Goal: Task Accomplishment & Management: Manage account settings

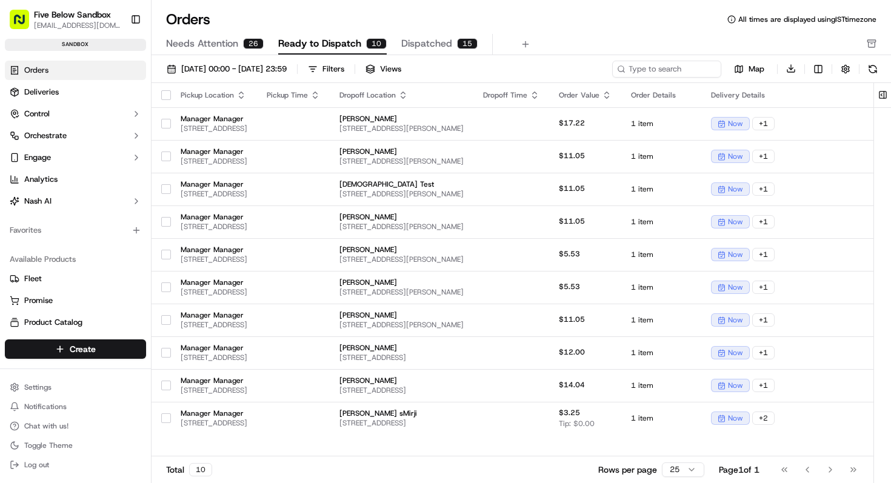
click at [331, 42] on span "Ready to Dispatch" at bounding box center [319, 43] width 83 height 15
click at [208, 47] on span "Needs Attention" at bounding box center [202, 43] width 72 height 15
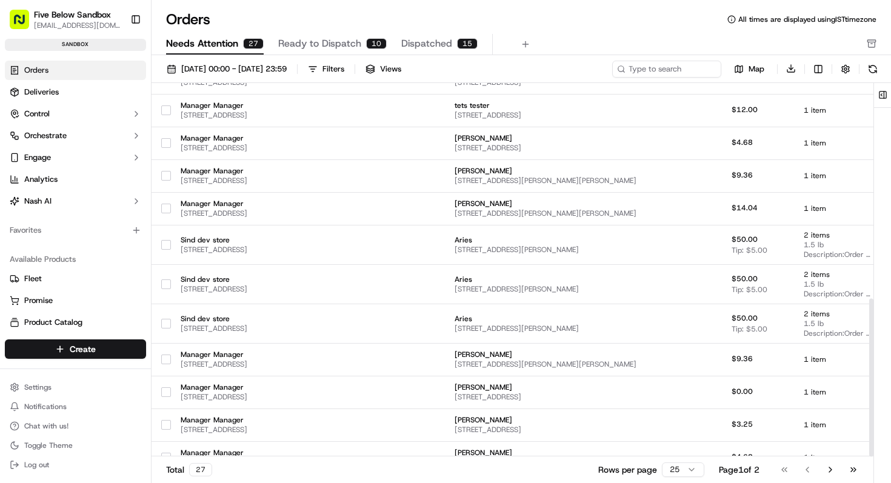
scroll to position [509, 0]
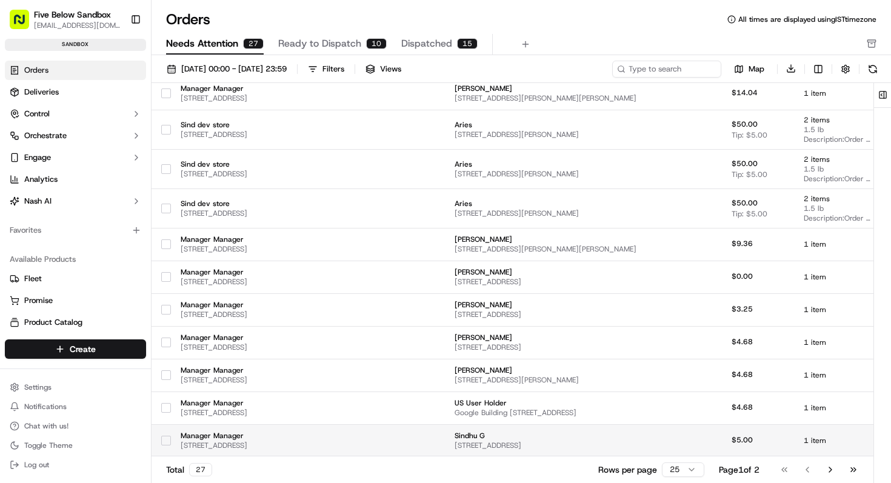
click at [513, 438] on span "Sindhu G" at bounding box center [546, 436] width 182 height 10
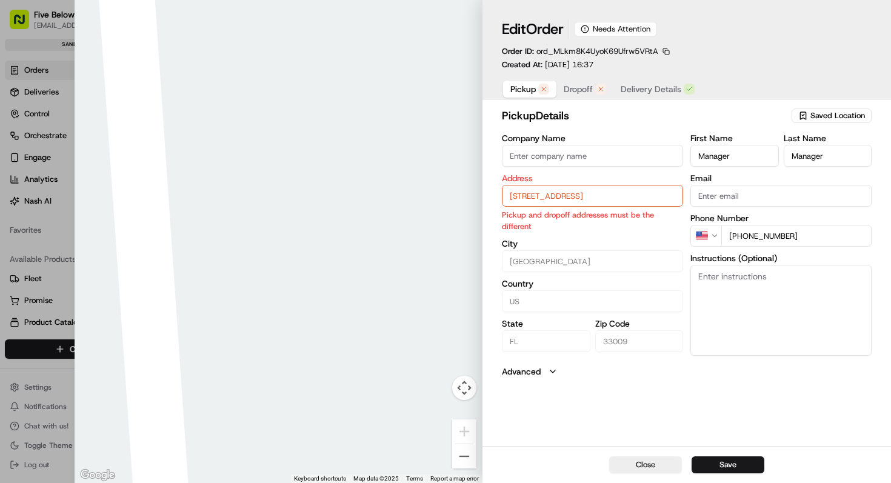
click at [538, 201] on input "[STREET_ADDRESS]" at bounding box center [592, 196] width 181 height 22
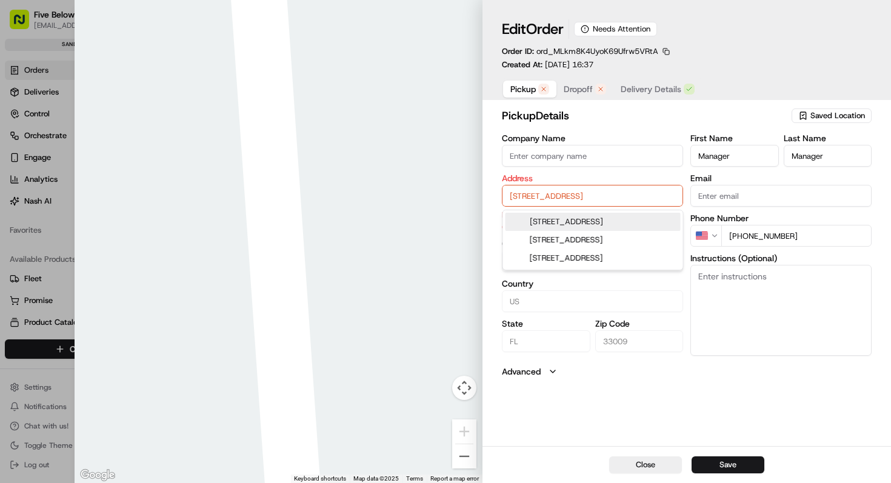
click at [557, 229] on div "[STREET_ADDRESS]" at bounding box center [593, 222] width 175 height 18
type input "[STREET_ADDRESS]"
type input "[GEOGRAPHIC_DATA]"
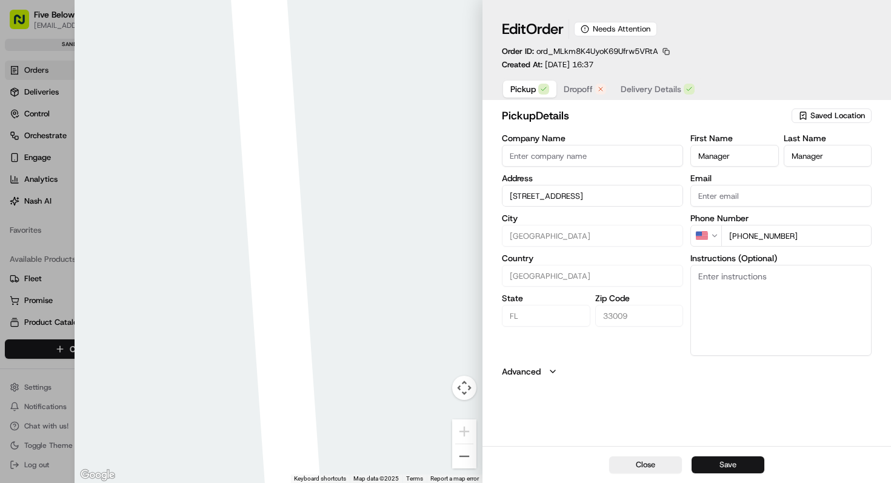
click at [710, 470] on button "Save" at bounding box center [728, 465] width 73 height 17
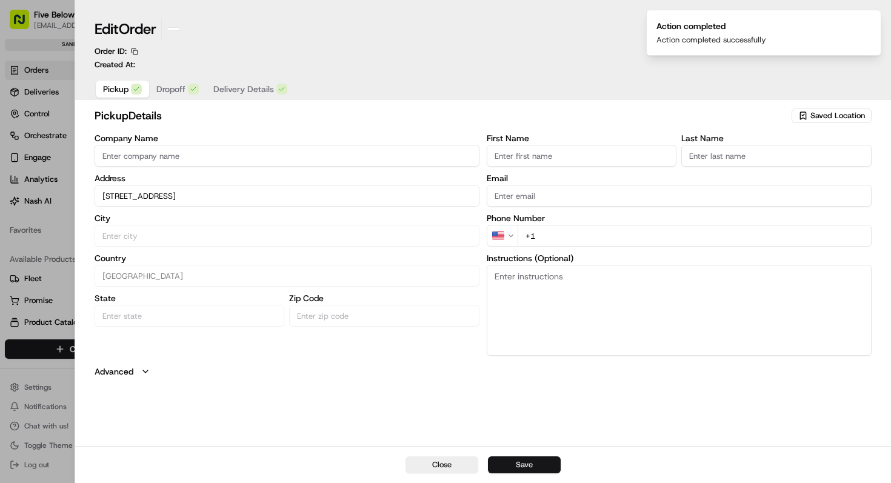
type input "+1"
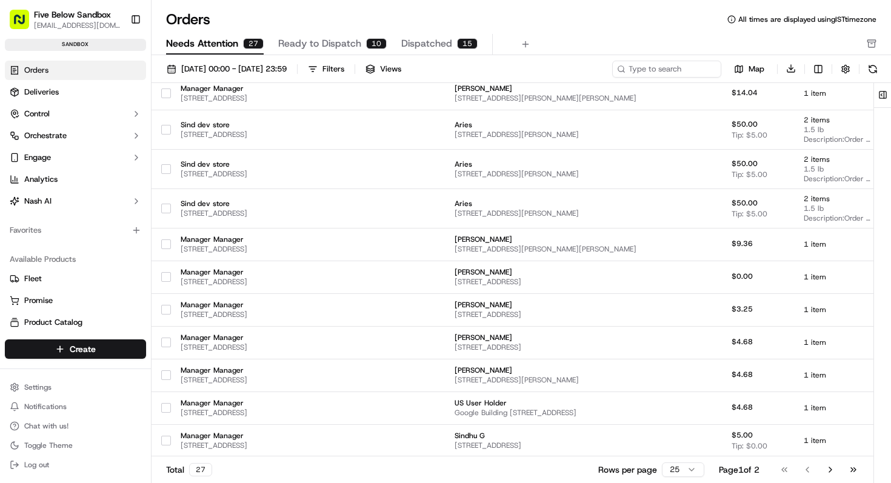
click at [340, 45] on span "Ready to Dispatch" at bounding box center [319, 43] width 83 height 15
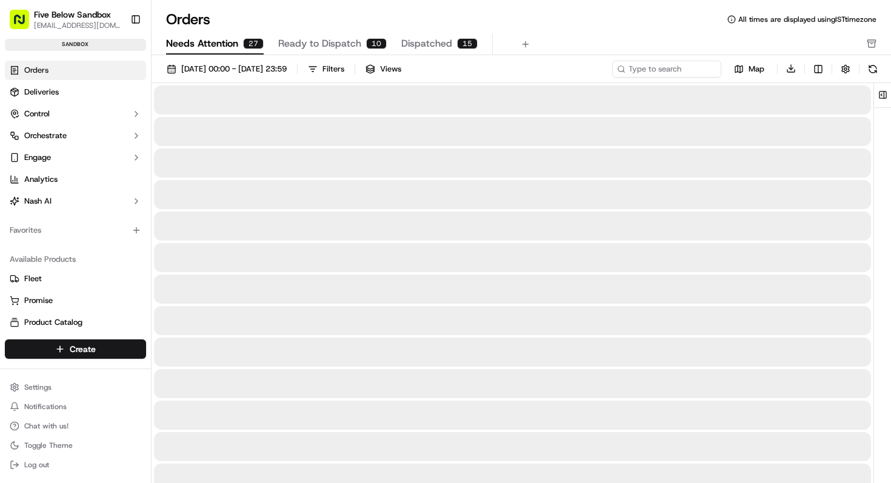
click at [228, 47] on span "Needs Attention" at bounding box center [202, 43] width 72 height 15
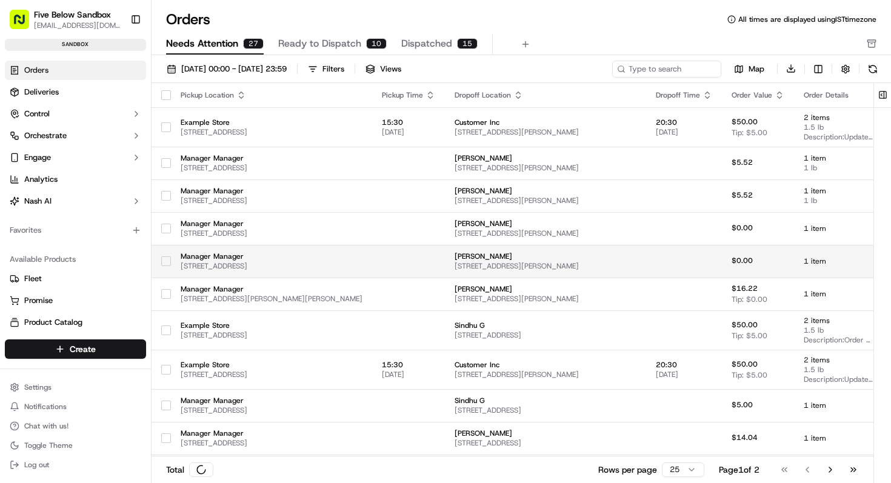
scroll to position [509, 0]
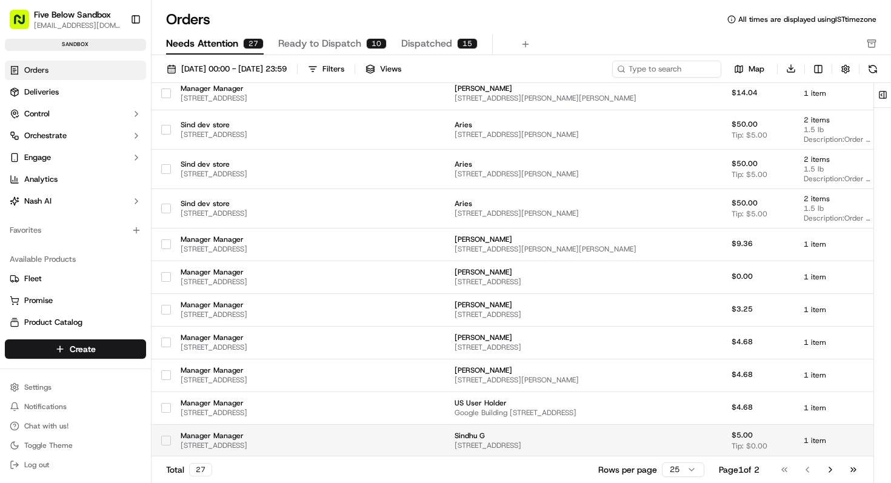
click at [525, 424] on td "Sindhu G [STREET_ADDRESS]" at bounding box center [545, 440] width 201 height 33
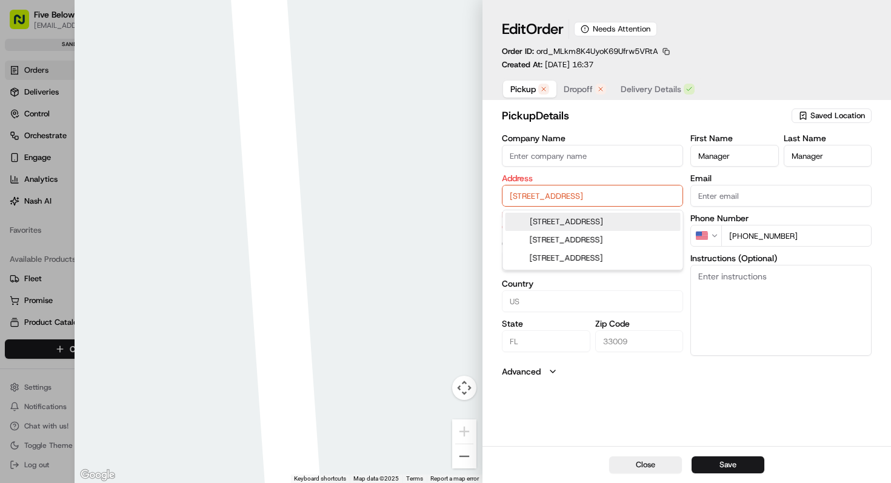
click at [544, 196] on input "[STREET_ADDRESS]" at bounding box center [592, 196] width 181 height 22
click at [543, 249] on div "[STREET_ADDRESS]" at bounding box center [593, 240] width 175 height 18
type input "[STREET_ADDRESS]"
type input "[GEOGRAPHIC_DATA]"
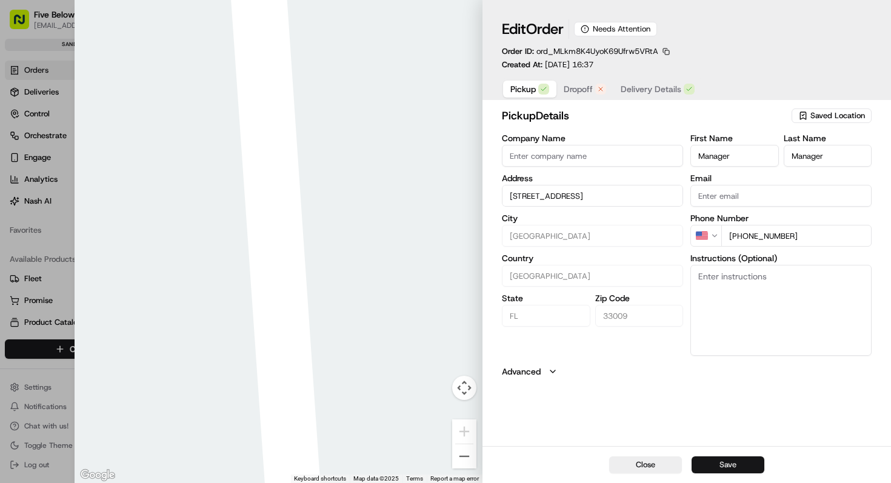
click at [729, 466] on button "Save" at bounding box center [728, 465] width 73 height 17
type input "+1"
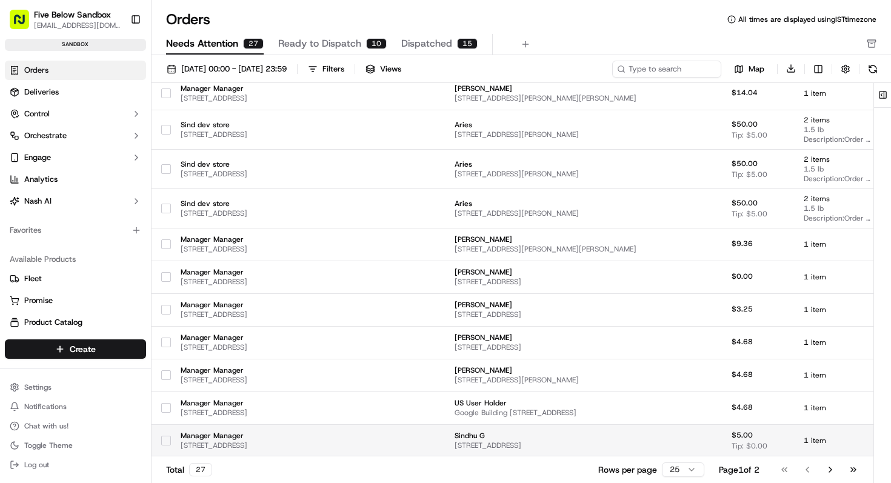
click at [526, 440] on span "Sindhu G" at bounding box center [546, 436] width 182 height 10
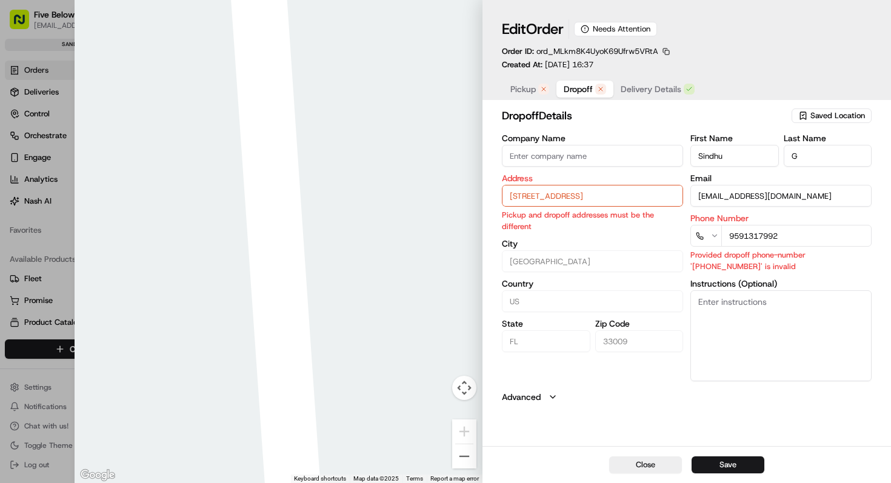
click at [570, 90] on span "Dropoff" at bounding box center [578, 89] width 29 height 12
click at [526, 198] on input "[STREET_ADDRESS]" at bounding box center [592, 196] width 181 height 22
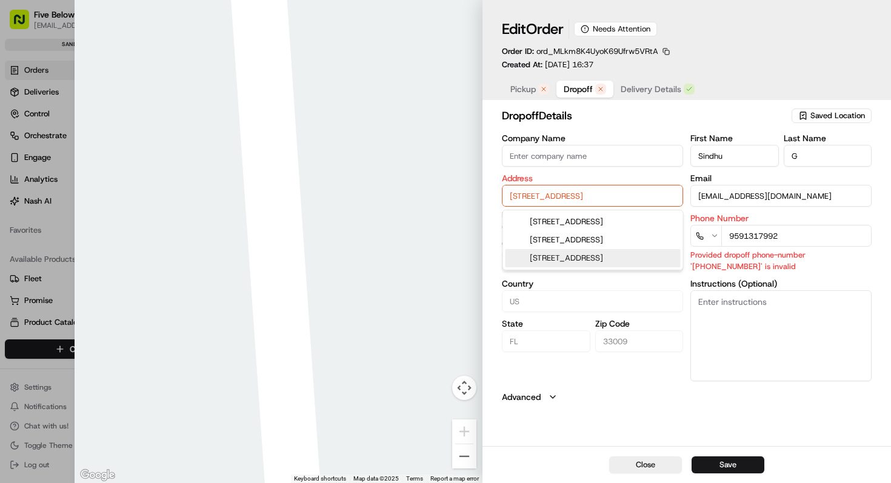
click at [559, 267] on div "[STREET_ADDRESS]" at bounding box center [593, 258] width 175 height 18
type input "[STREET_ADDRESS]"
type input "[GEOGRAPHIC_DATA]"
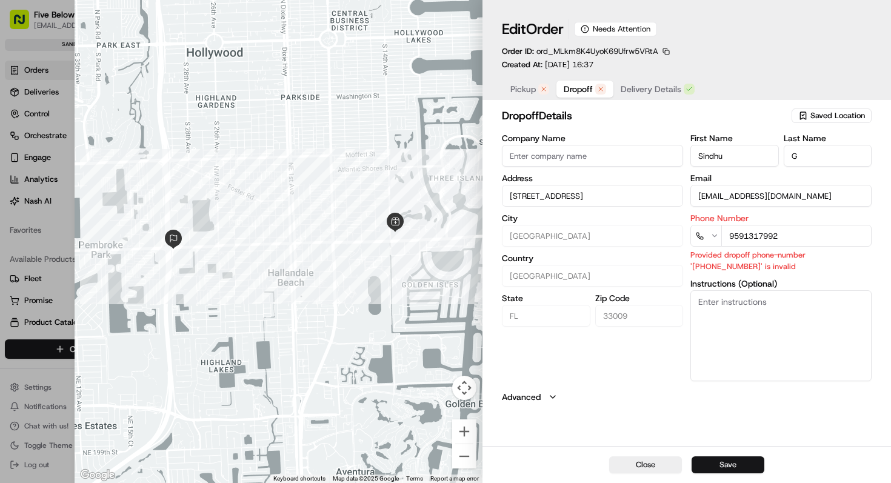
click at [723, 461] on button "Save" at bounding box center [728, 465] width 73 height 17
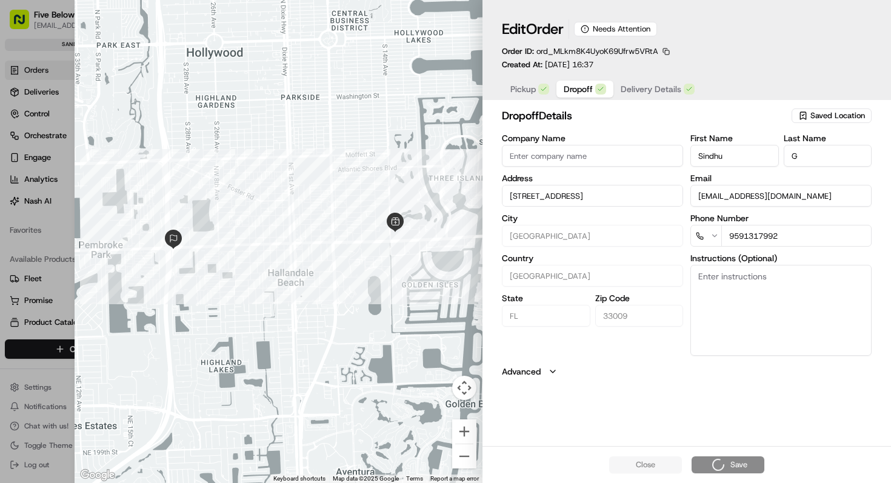
type input "+1"
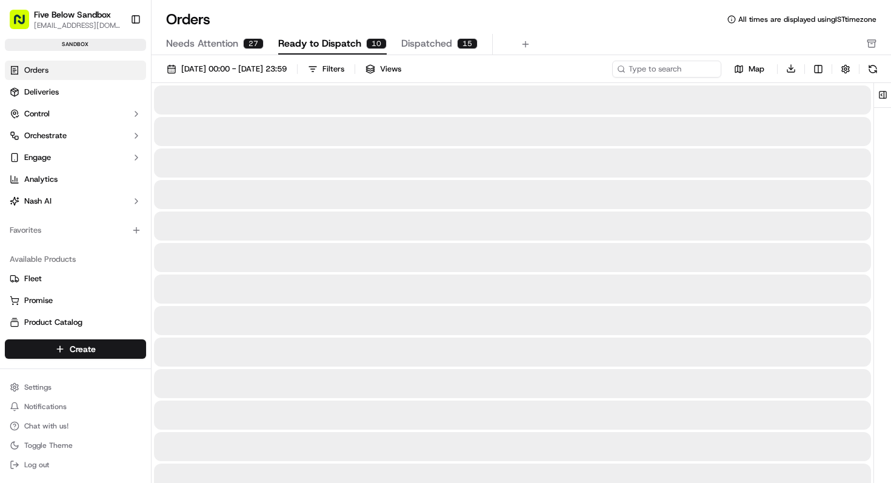
click at [344, 42] on span "Ready to Dispatch" at bounding box center [319, 43] width 83 height 15
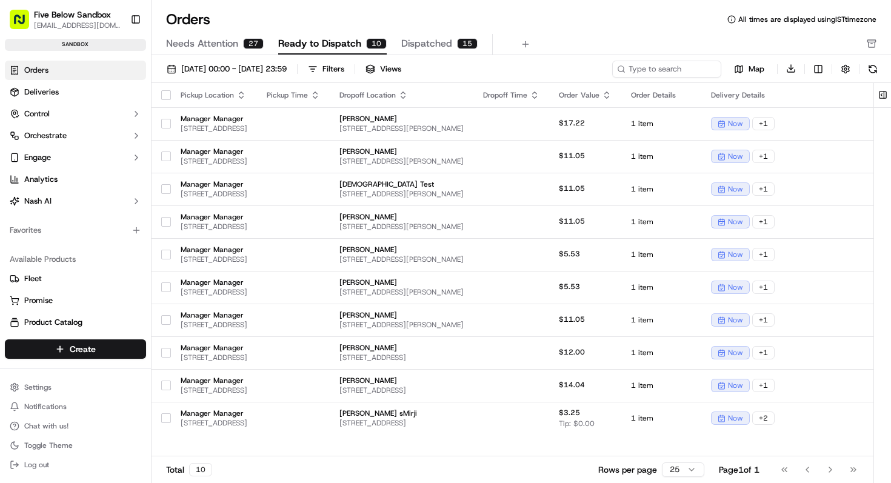
click at [226, 44] on span "Needs Attention" at bounding box center [202, 43] width 72 height 15
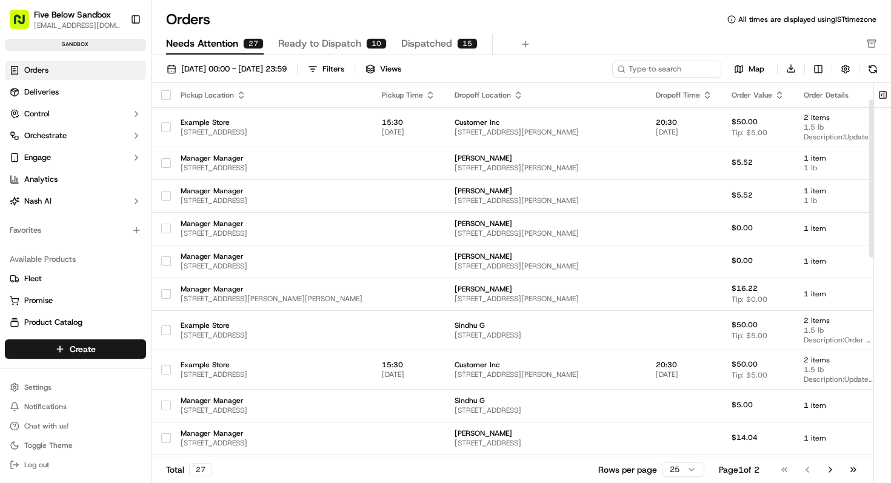
scroll to position [509, 0]
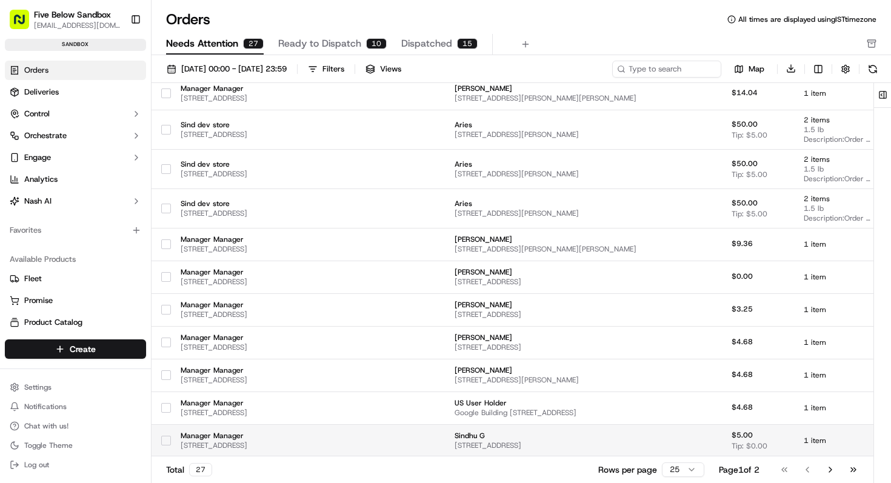
click at [372, 430] on td "Manager Manager [STREET_ADDRESS]" at bounding box center [271, 440] width 201 height 33
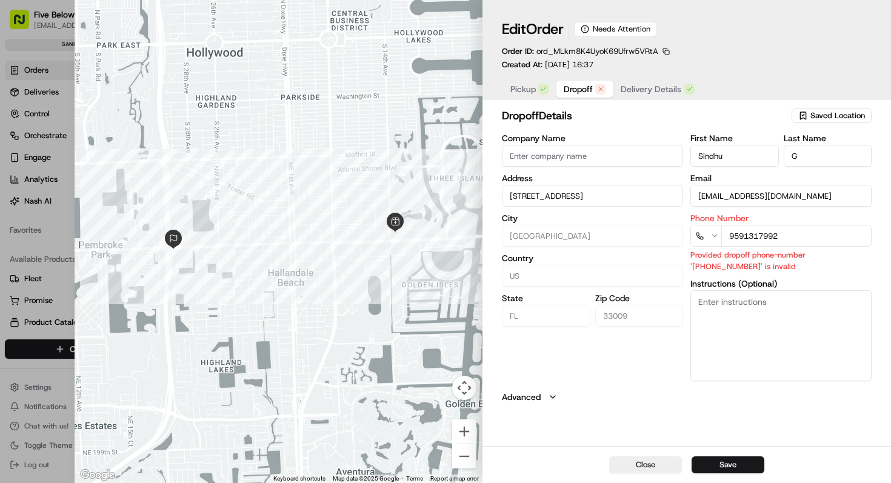
click at [574, 89] on span "Dropoff" at bounding box center [578, 89] width 29 height 12
click at [788, 235] on input "9591317992" at bounding box center [796, 236] width 150 height 22
type input "[PHONE_NUMBER]"
click at [741, 464] on button "Save" at bounding box center [728, 465] width 73 height 17
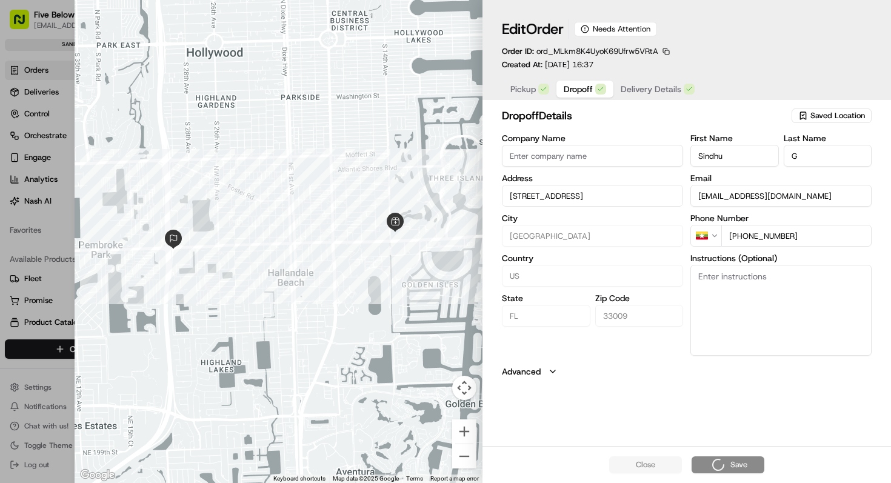
type input "+1"
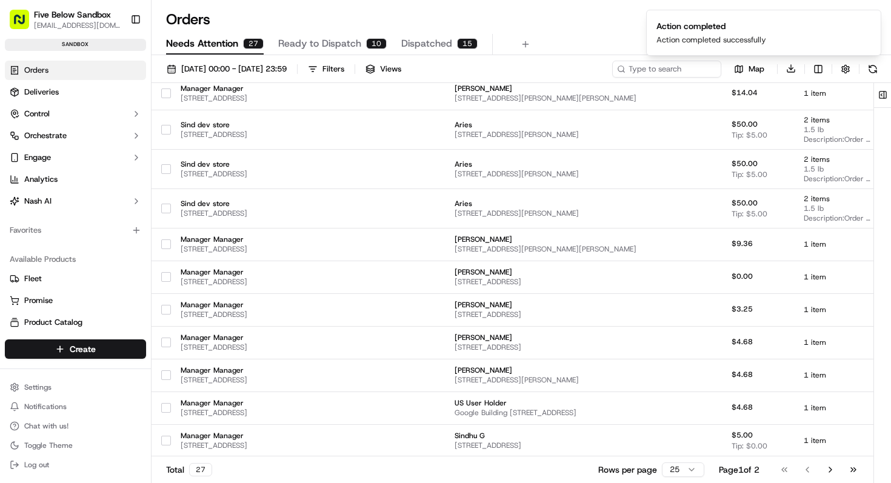
click at [339, 42] on span "Ready to Dispatch" at bounding box center [319, 43] width 83 height 15
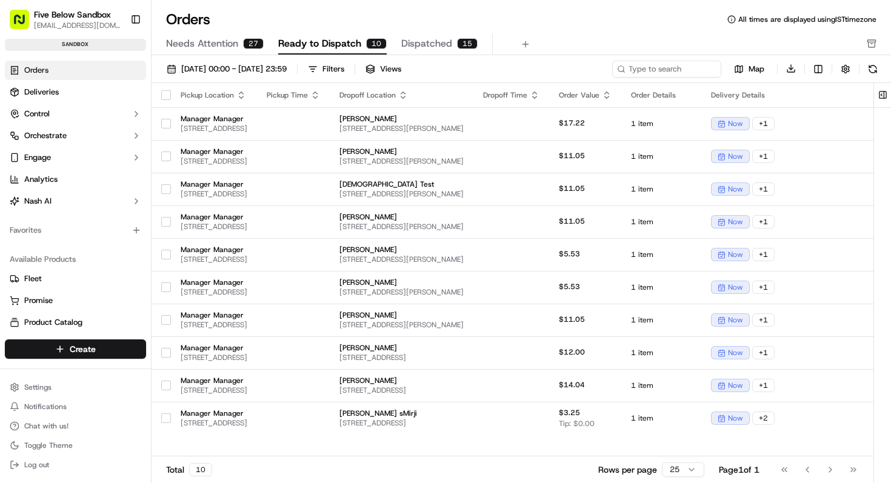
click at [239, 41] on button "Needs Attention 27" at bounding box center [215, 44] width 98 height 21
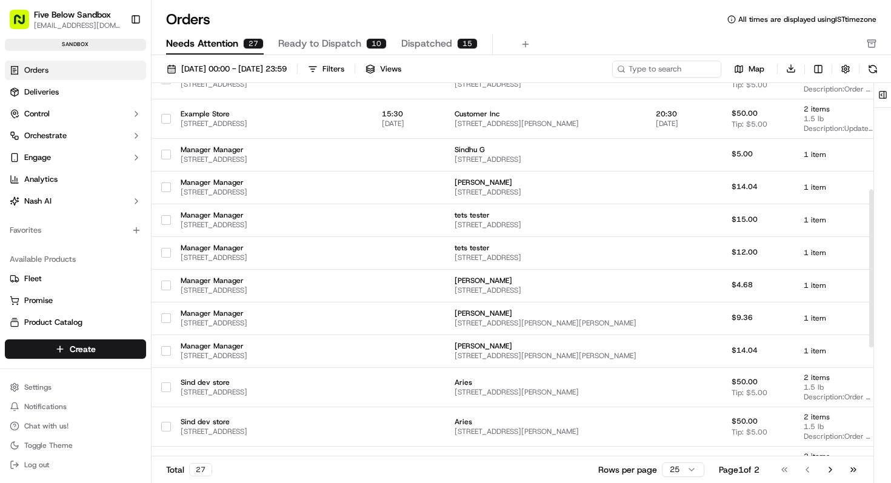
scroll to position [509, 0]
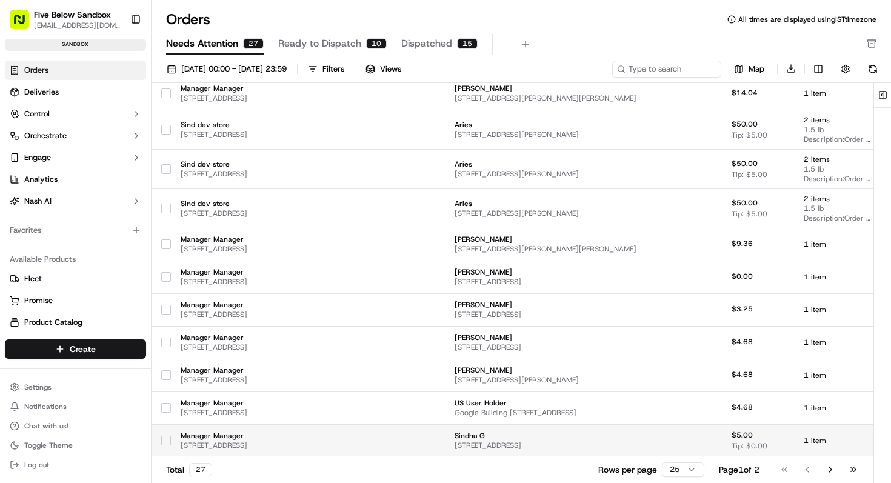
click at [510, 441] on span "[STREET_ADDRESS]" at bounding box center [546, 446] width 182 height 10
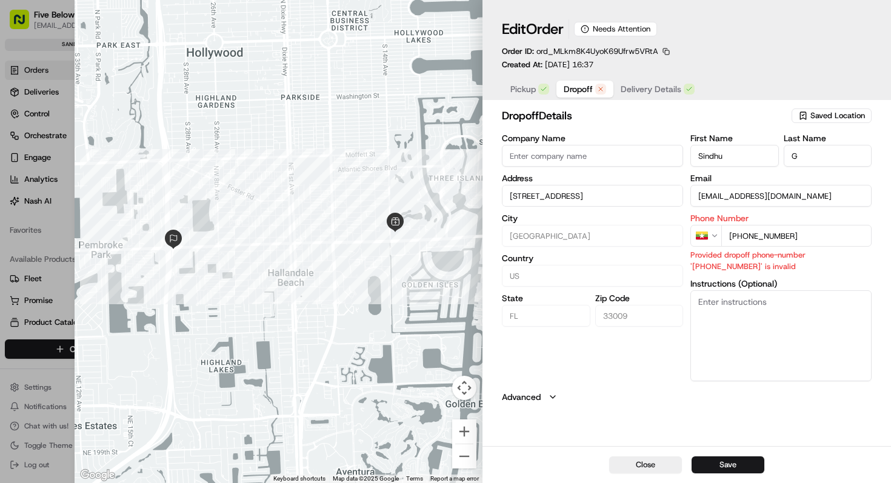
drag, startPoint x: 748, startPoint y: 235, endPoint x: 845, endPoint y: 229, distance: 97.8
click at [845, 229] on input "[PHONE_NUMBER]" at bounding box center [796, 236] width 150 height 22
click at [821, 232] on input "[PHONE_NUMBER]" at bounding box center [796, 236] width 150 height 22
type input "+"
click at [644, 473] on button "Close" at bounding box center [645, 465] width 73 height 17
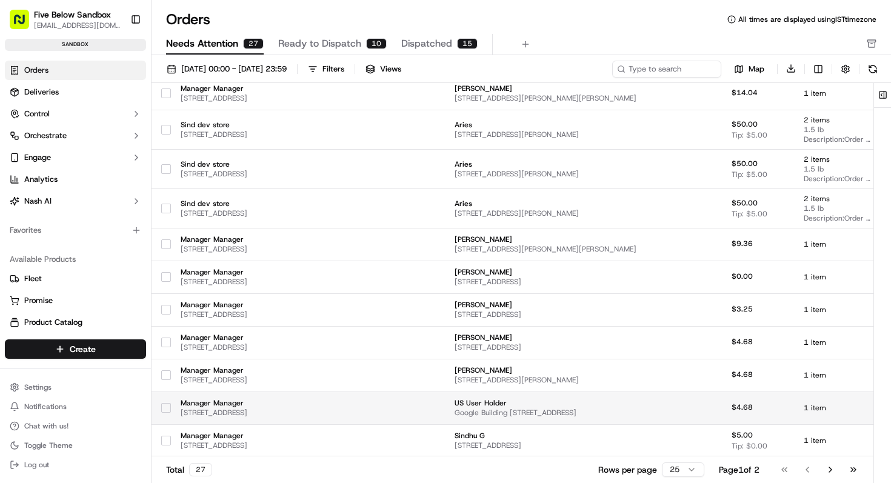
click at [578, 408] on span "Google Building [STREET_ADDRESS]" at bounding box center [546, 413] width 182 height 10
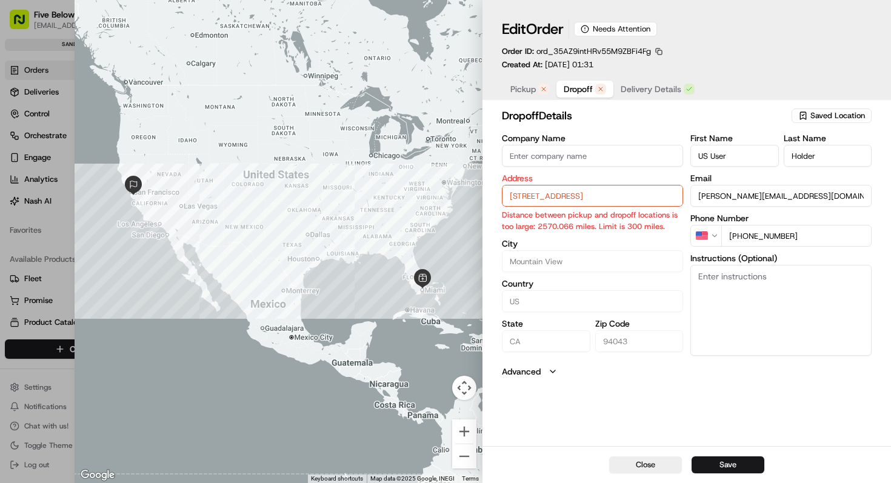
drag, startPoint x: 811, startPoint y: 238, endPoint x: 704, endPoint y: 227, distance: 107.9
click at [704, 227] on div "US [PHONE_NUMBER]" at bounding box center [781, 236] width 181 height 22
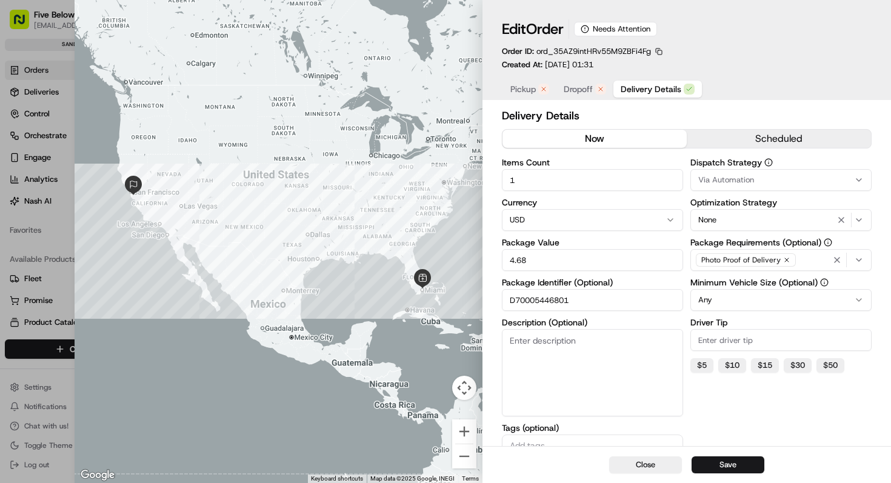
click at [649, 89] on span "Delivery Details" at bounding box center [651, 89] width 61 height 12
click at [643, 471] on button "Close" at bounding box center [645, 465] width 73 height 17
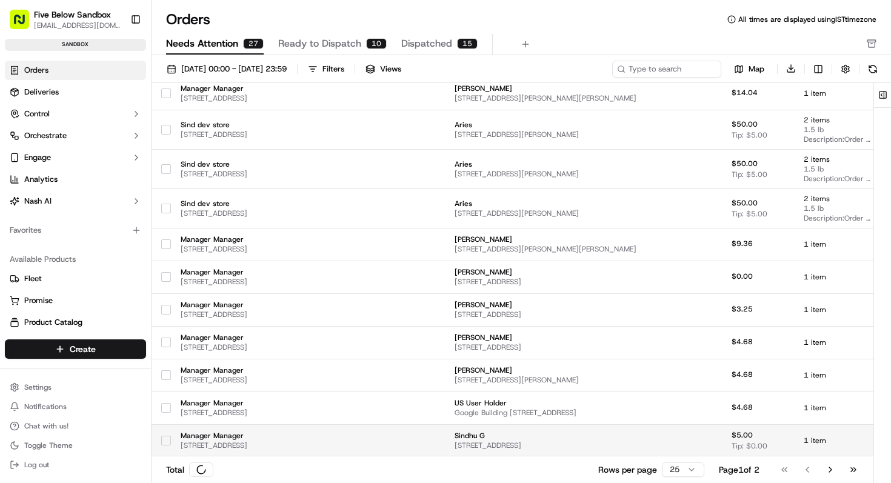
click at [526, 443] on span "[STREET_ADDRESS]" at bounding box center [546, 446] width 182 height 10
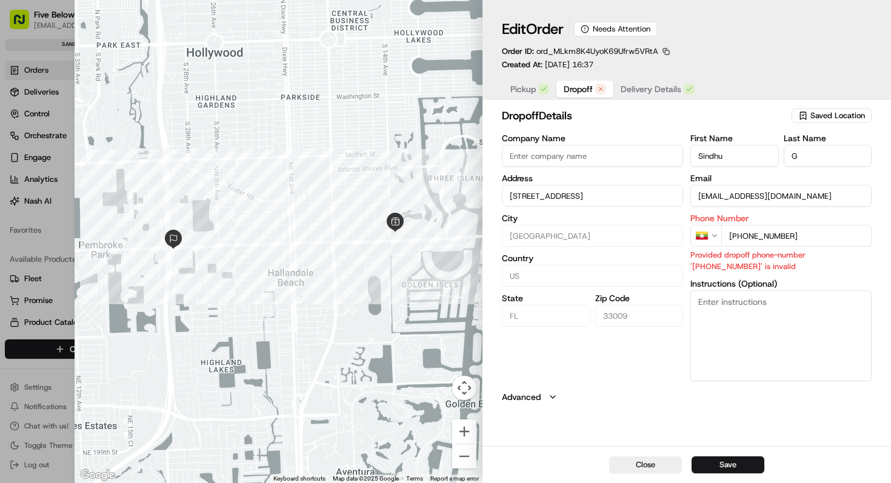
click at [583, 92] on span "Dropoff" at bounding box center [578, 89] width 29 height 12
drag, startPoint x: 810, startPoint y: 239, endPoint x: 711, endPoint y: 232, distance: 99.7
click at [711, 232] on div "MM [PHONE_NUMBER]" at bounding box center [781, 236] width 181 height 22
paste input "1 650 555 5555"
type input "[PHONE_NUMBER]"
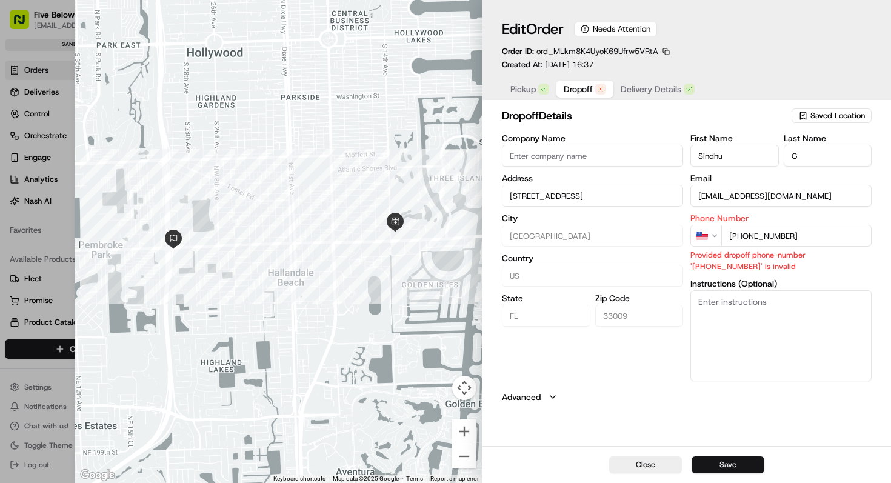
click at [717, 463] on button "Save" at bounding box center [728, 465] width 73 height 17
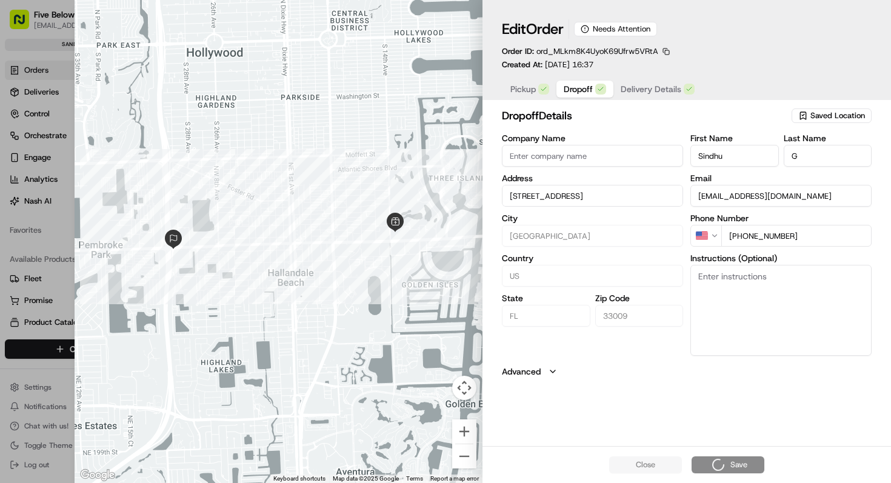
type input "+1"
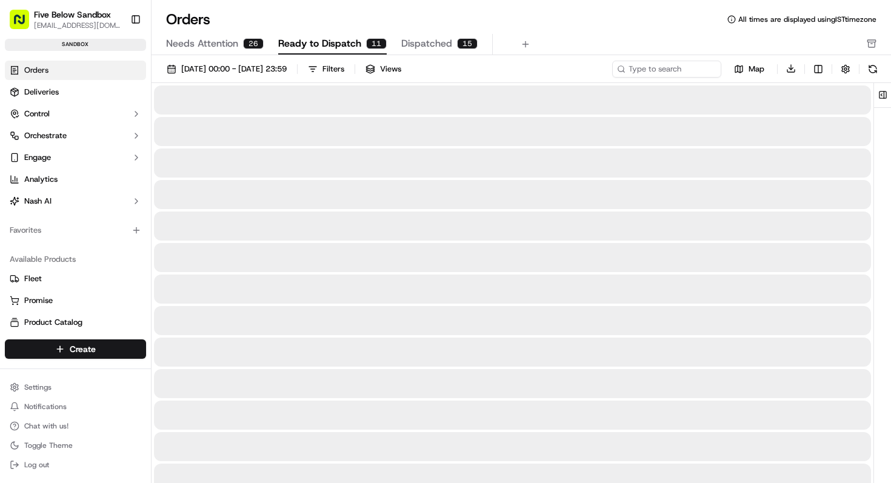
click at [359, 46] on button "Ready to Dispatch 11" at bounding box center [332, 44] width 109 height 21
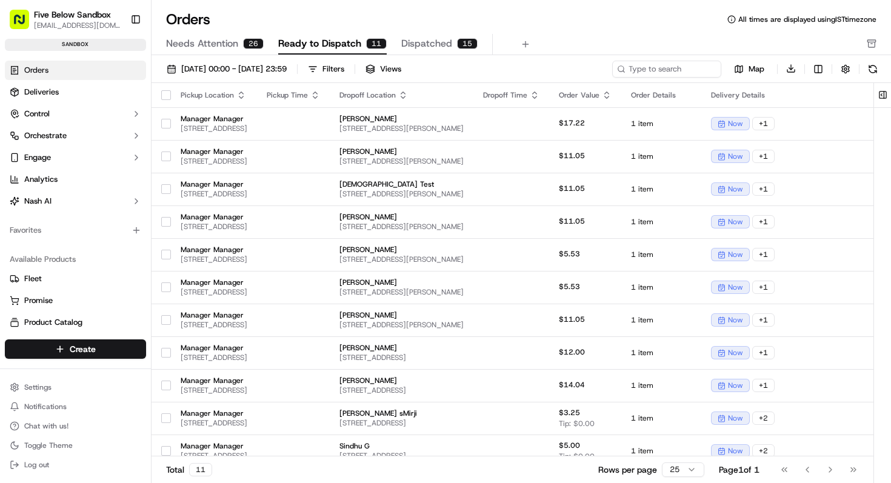
scroll to position [10, 0]
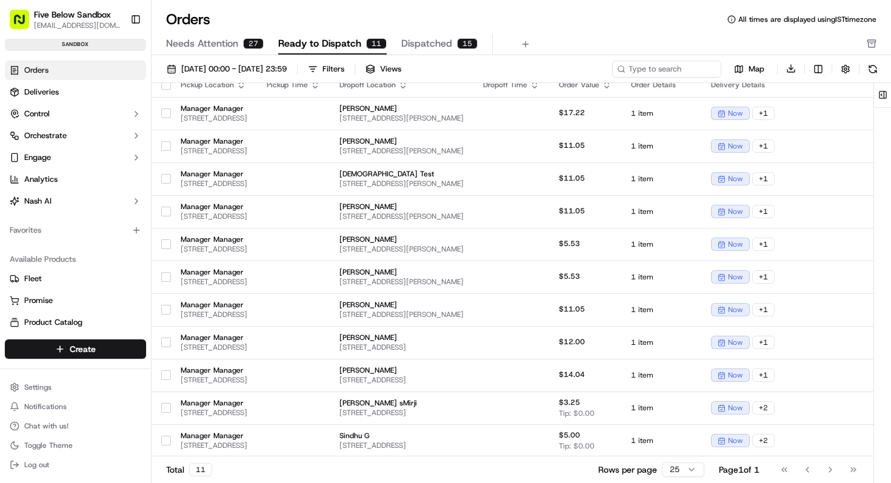
click at [229, 51] on button "Needs Attention 27" at bounding box center [215, 44] width 98 height 21
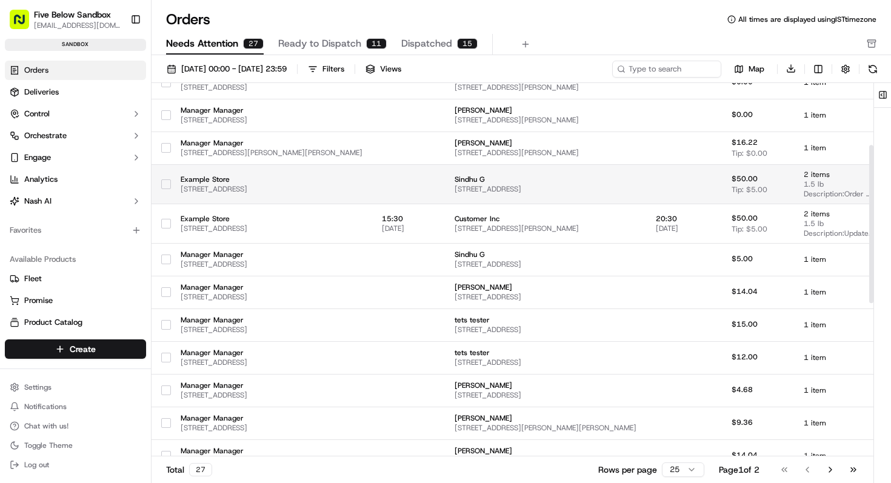
scroll to position [509, 0]
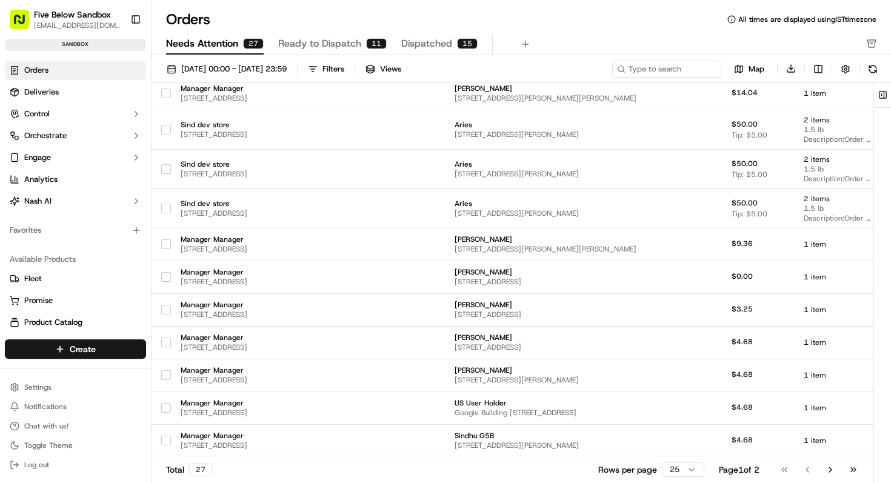
click at [321, 44] on span "Ready to Dispatch" at bounding box center [319, 43] width 83 height 15
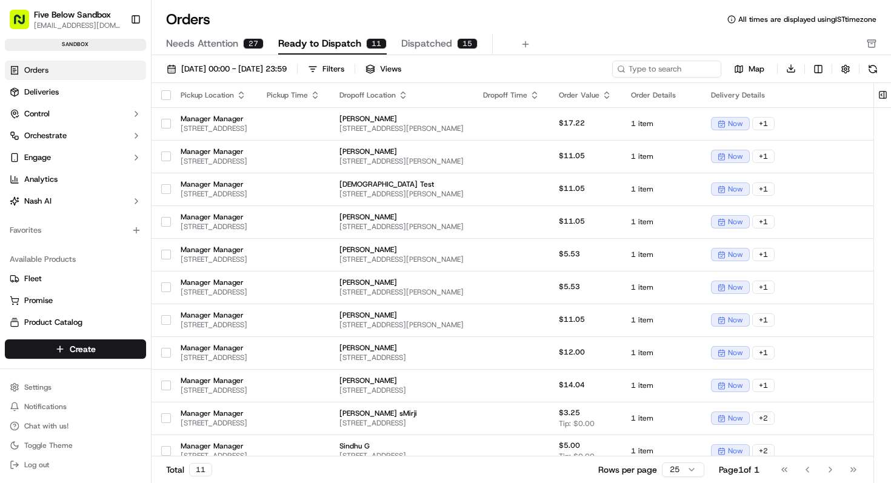
click at [221, 36] on span "Needs Attention" at bounding box center [202, 43] width 72 height 15
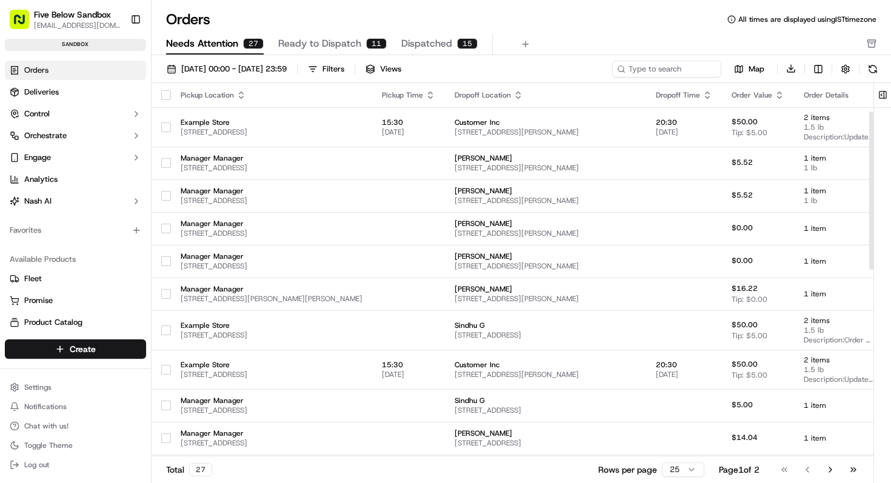
scroll to position [509, 0]
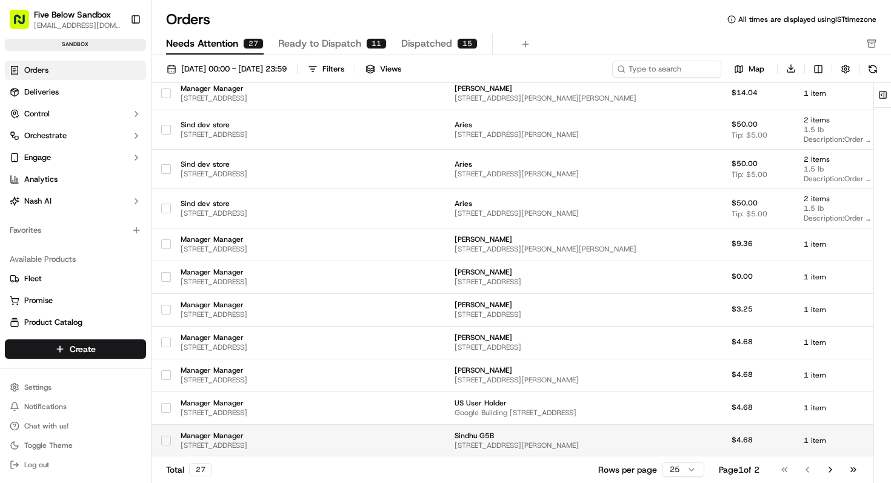
click at [535, 445] on span "[STREET_ADDRESS][PERSON_NAME]" at bounding box center [546, 446] width 182 height 10
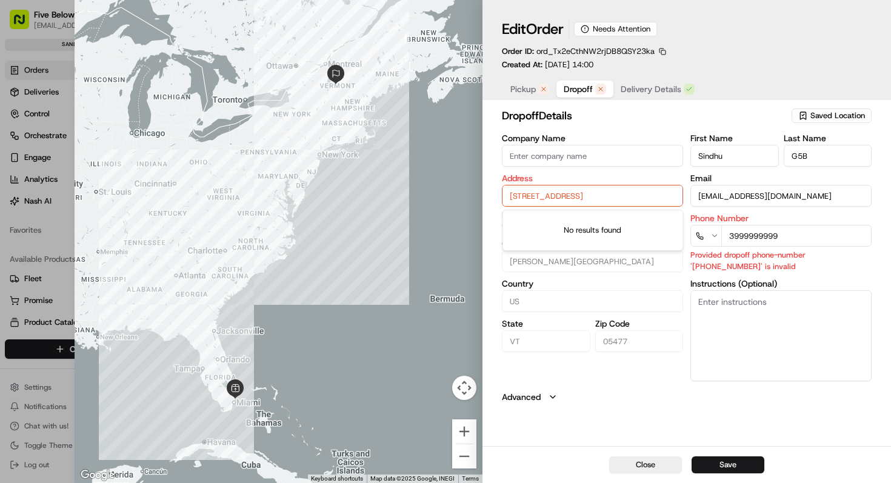
click at [541, 192] on input "[STREET_ADDRESS]" at bounding box center [592, 196] width 181 height 22
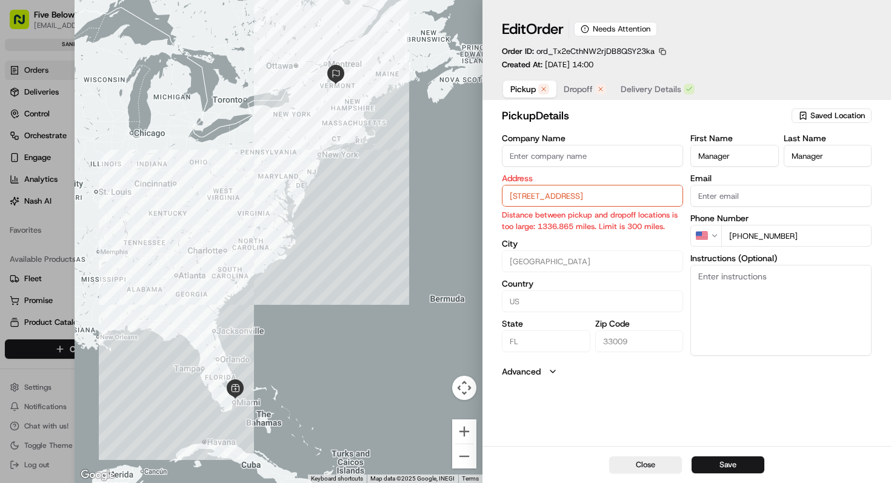
click at [521, 92] on span "Pickup" at bounding box center [522, 89] width 25 height 12
click at [534, 201] on input "[STREET_ADDRESS]" at bounding box center [592, 196] width 181 height 22
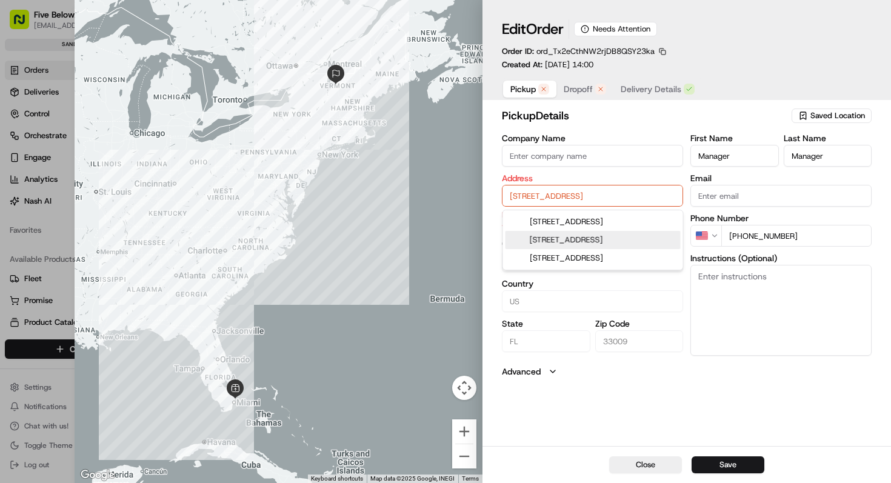
click at [552, 249] on div "[STREET_ADDRESS]" at bounding box center [593, 240] width 175 height 18
type input "[STREET_ADDRESS]"
type input "[GEOGRAPHIC_DATA]"
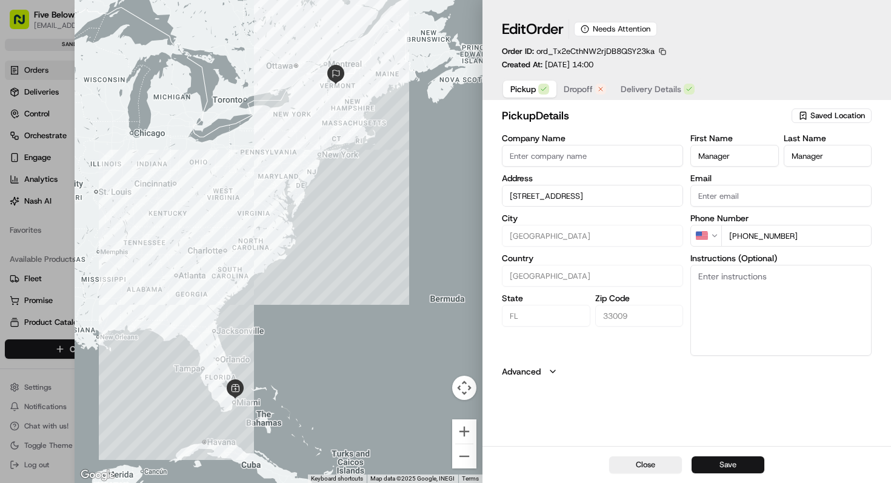
click at [729, 464] on button "Save" at bounding box center [728, 465] width 73 height 17
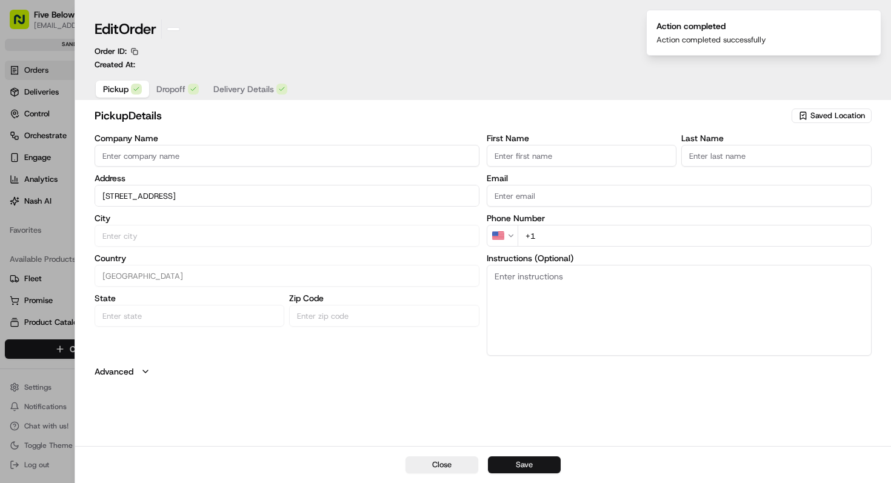
type input "+1"
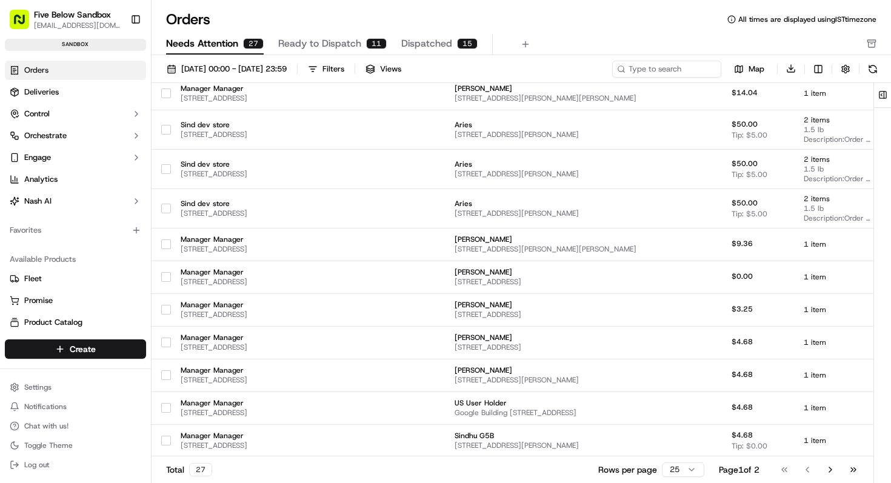
click at [321, 40] on span "Ready to Dispatch" at bounding box center [319, 43] width 83 height 15
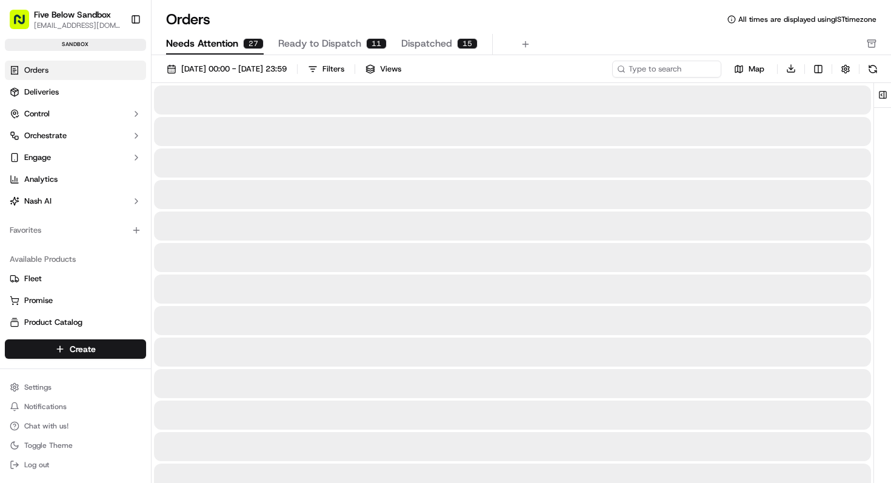
click at [219, 45] on span "Needs Attention" at bounding box center [202, 43] width 72 height 15
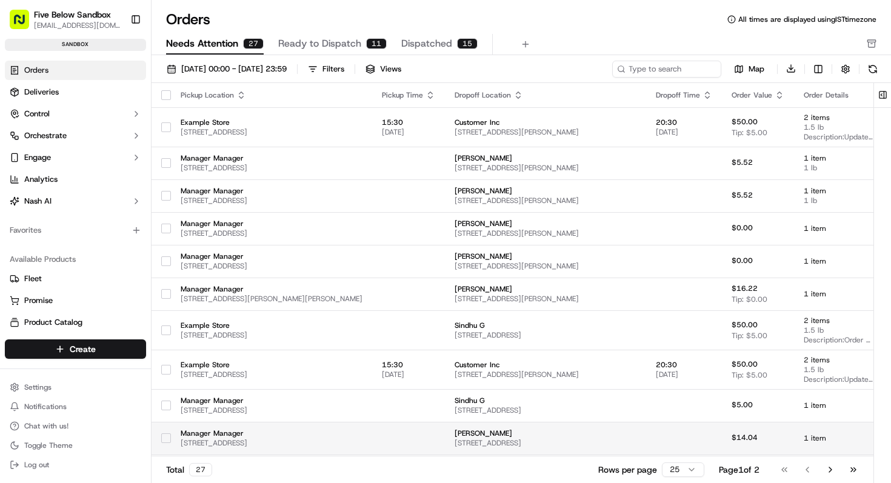
click at [360, 438] on span "[STREET_ADDRESS]" at bounding box center [272, 443] width 182 height 10
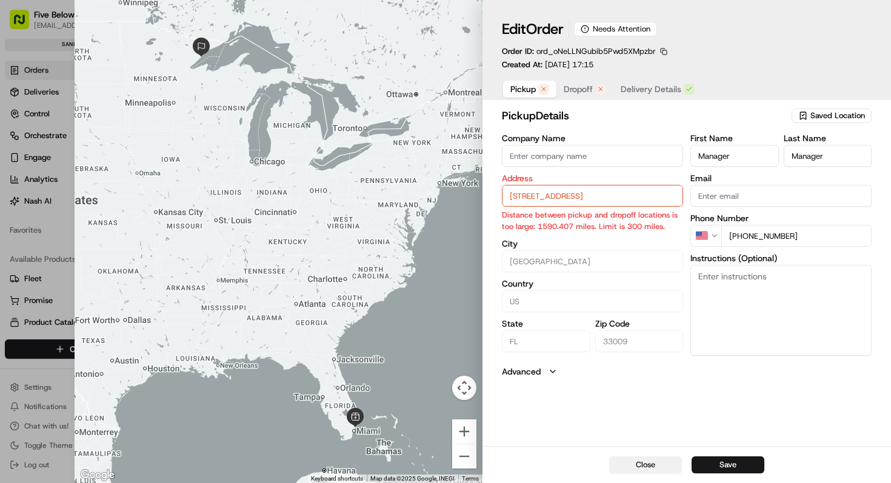
click at [626, 468] on button "Close" at bounding box center [645, 465] width 73 height 17
type input "+1"
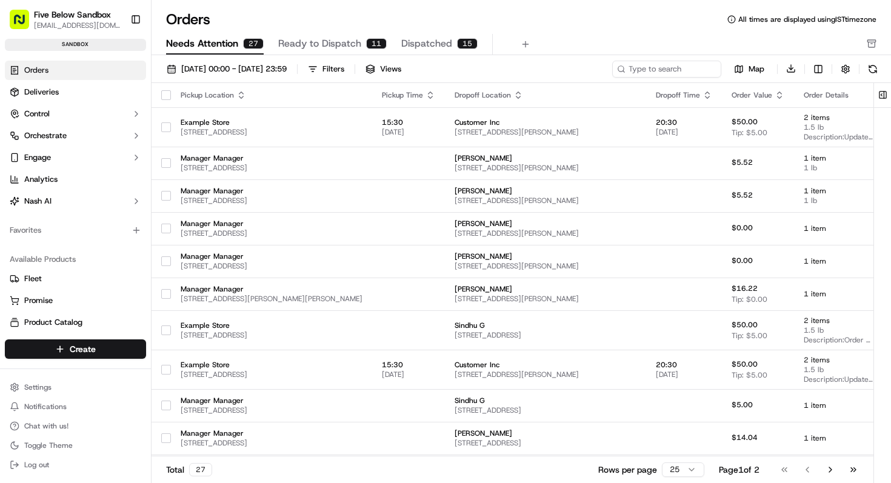
click at [342, 42] on span "Ready to Dispatch" at bounding box center [319, 43] width 83 height 15
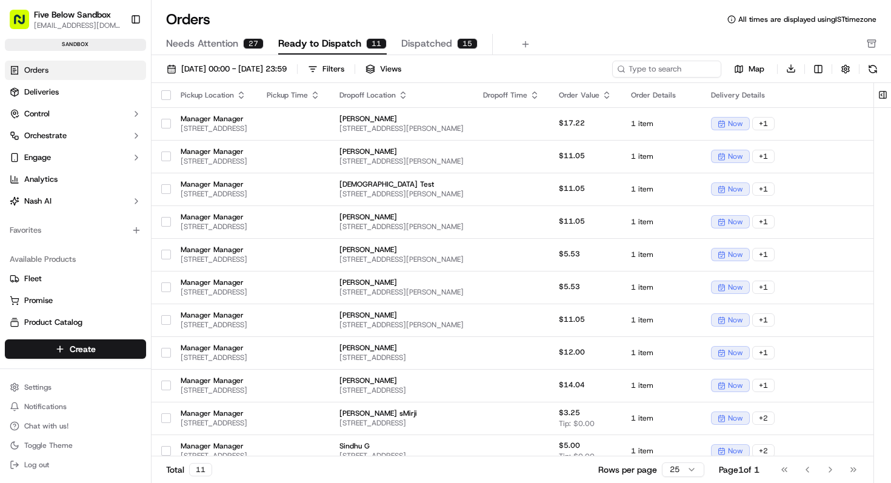
scroll to position [10, 0]
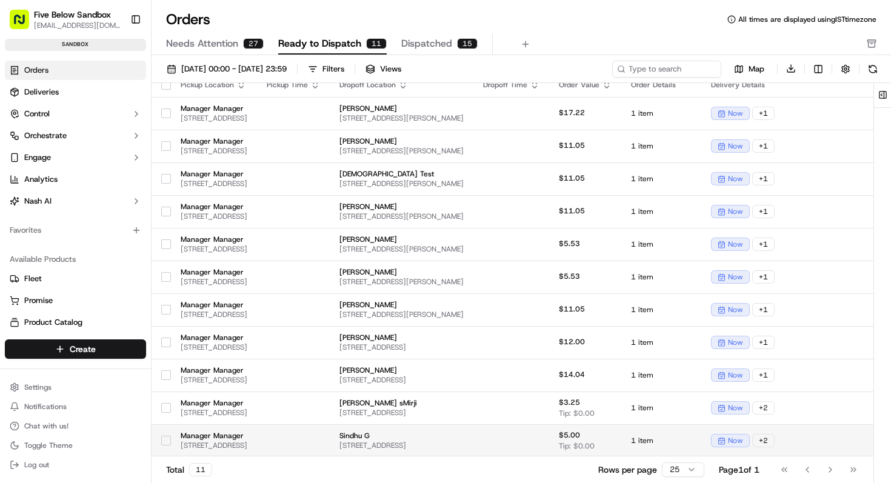
click at [464, 437] on span "Sindhu G" at bounding box center [402, 436] width 124 height 10
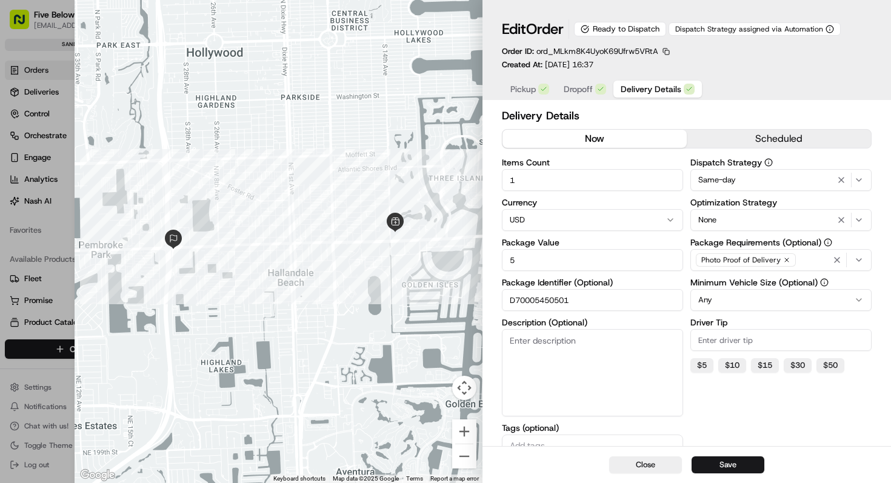
click at [664, 91] on span "Delivery Details" at bounding box center [651, 89] width 61 height 12
click at [582, 301] on input "D70005450501" at bounding box center [592, 300] width 181 height 22
click at [720, 470] on button "Save" at bounding box center [728, 465] width 73 height 17
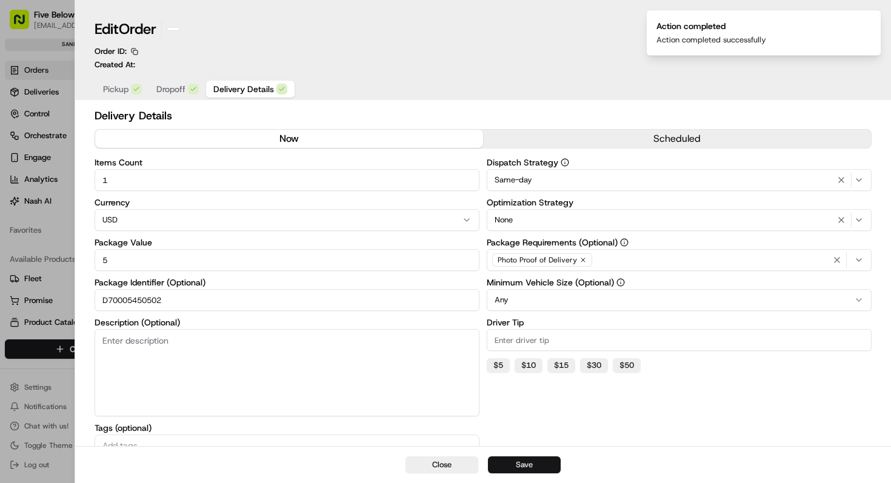
type input "D70005450501"
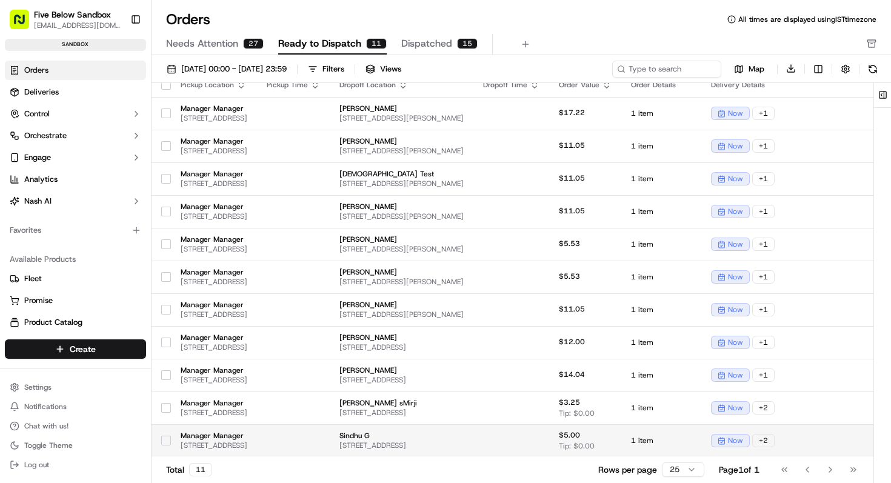
click at [464, 445] on span "[STREET_ADDRESS]" at bounding box center [402, 446] width 124 height 10
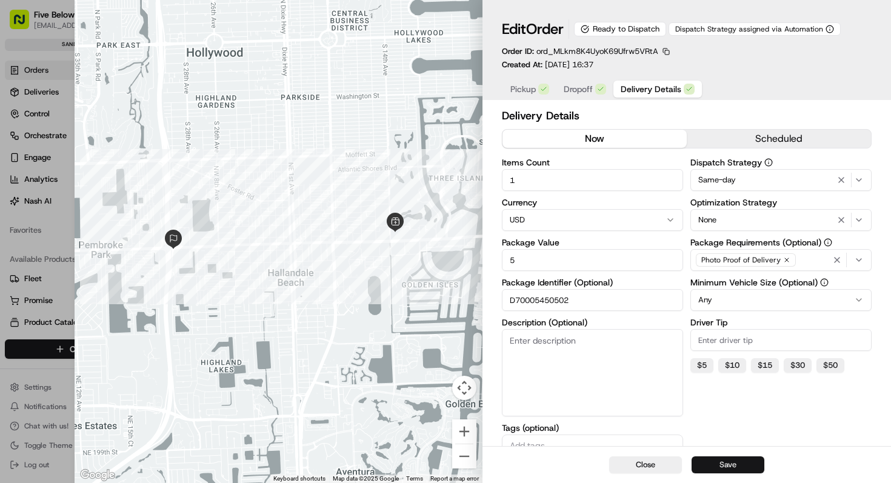
click at [715, 465] on button "Save" at bounding box center [728, 465] width 73 height 17
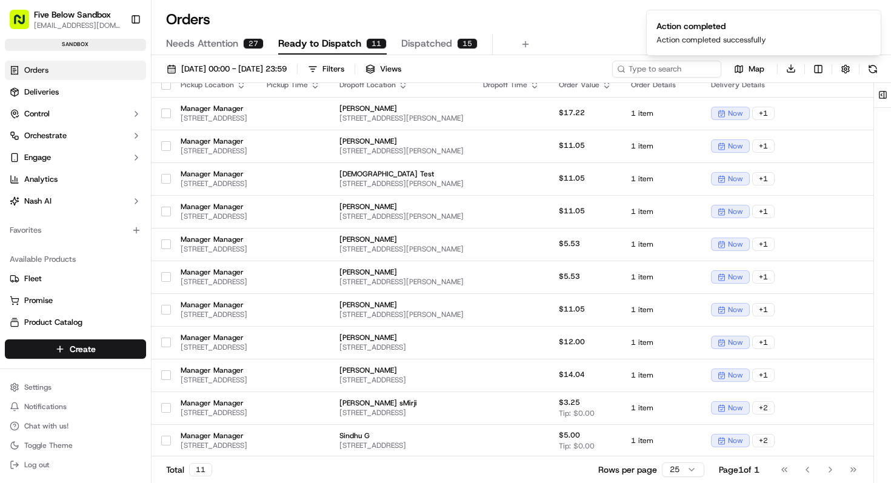
click at [343, 39] on span "Ready to Dispatch" at bounding box center [319, 43] width 83 height 15
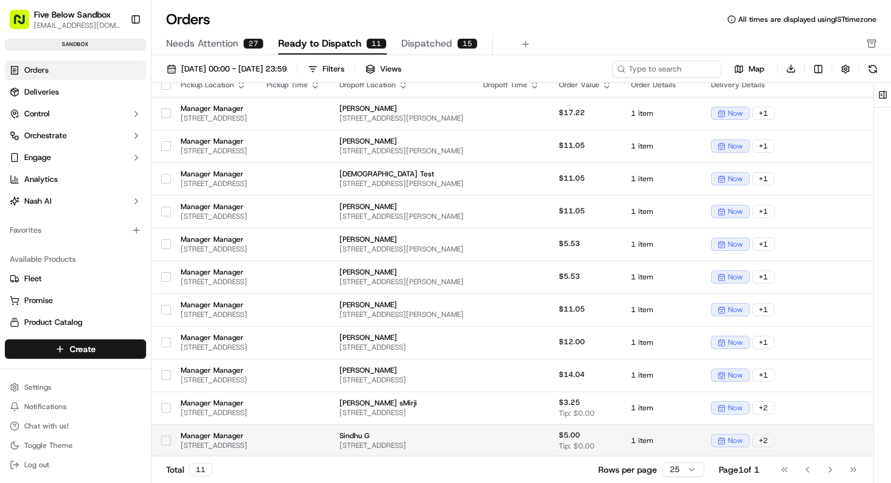
click at [247, 444] on span "[STREET_ADDRESS]" at bounding box center [214, 446] width 67 height 10
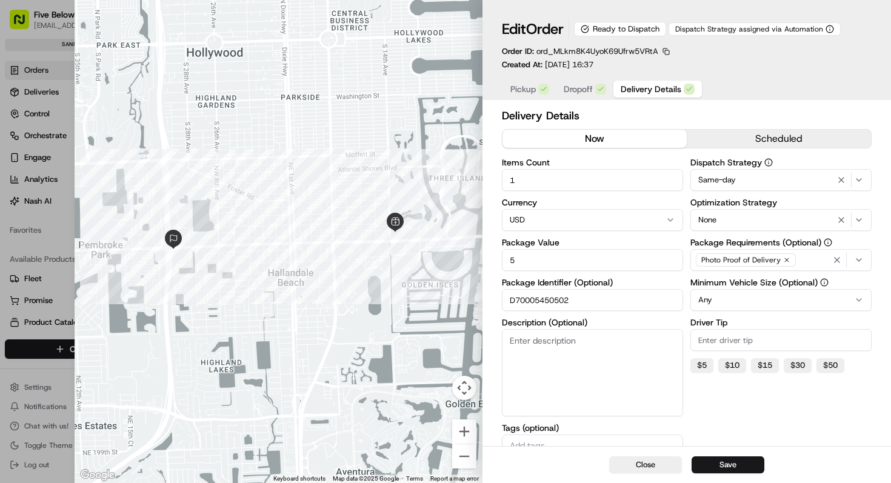
click at [552, 298] on input "D70005450502" at bounding box center [592, 300] width 181 height 22
click at [628, 466] on button "Close" at bounding box center [645, 465] width 73 height 17
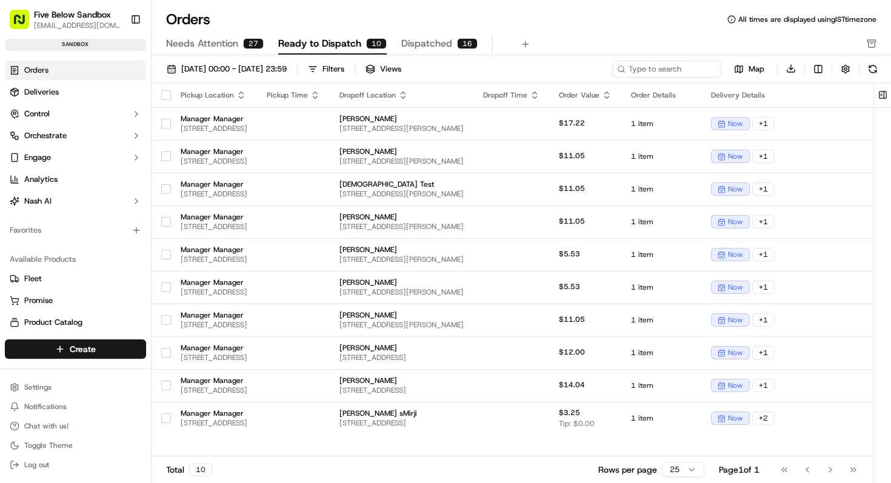
scroll to position [0, 0]
click at [227, 43] on span "Needs Attention" at bounding box center [202, 43] width 72 height 15
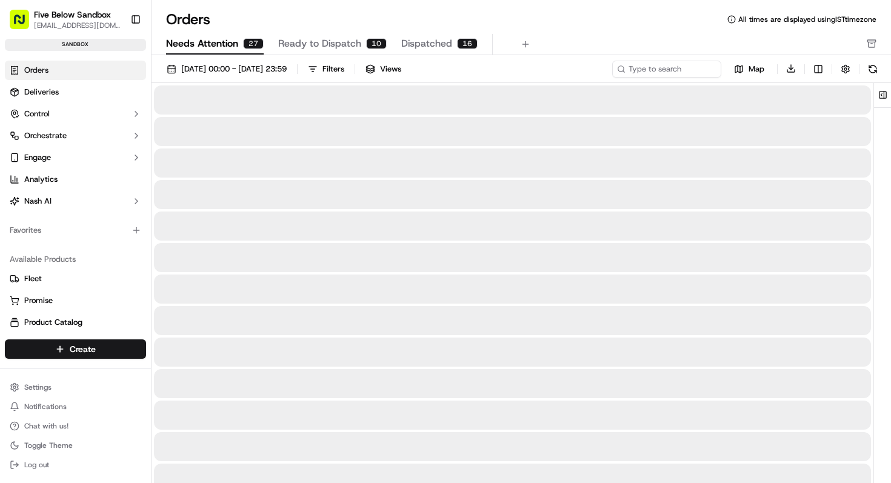
click at [309, 50] on span "Ready to Dispatch" at bounding box center [319, 43] width 83 height 15
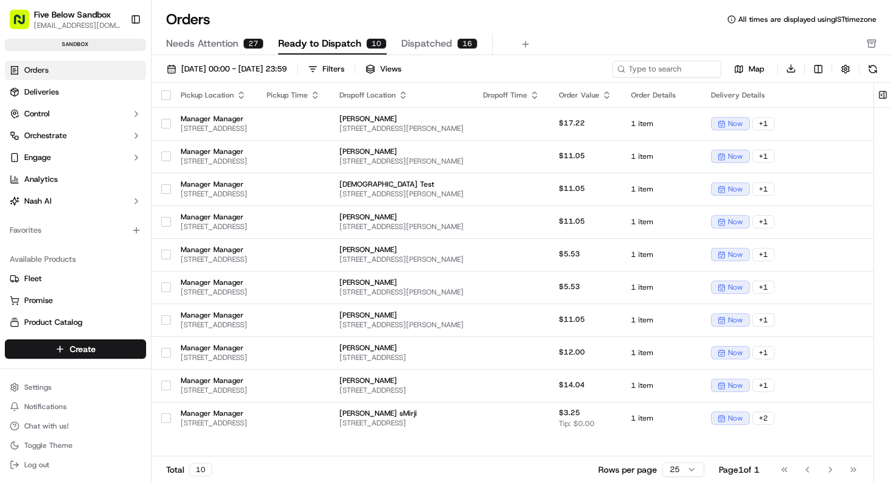
click at [327, 50] on span "Ready to Dispatch" at bounding box center [319, 43] width 83 height 15
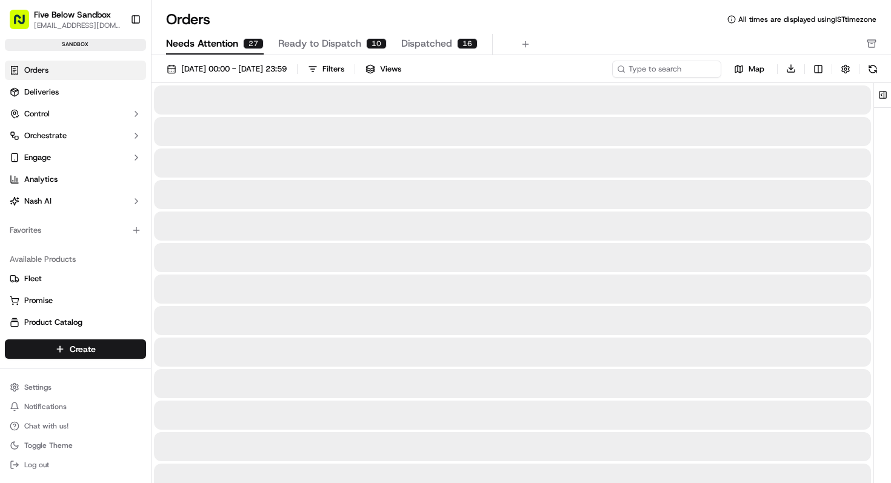
click at [213, 37] on span "Needs Attention" at bounding box center [202, 43] width 72 height 15
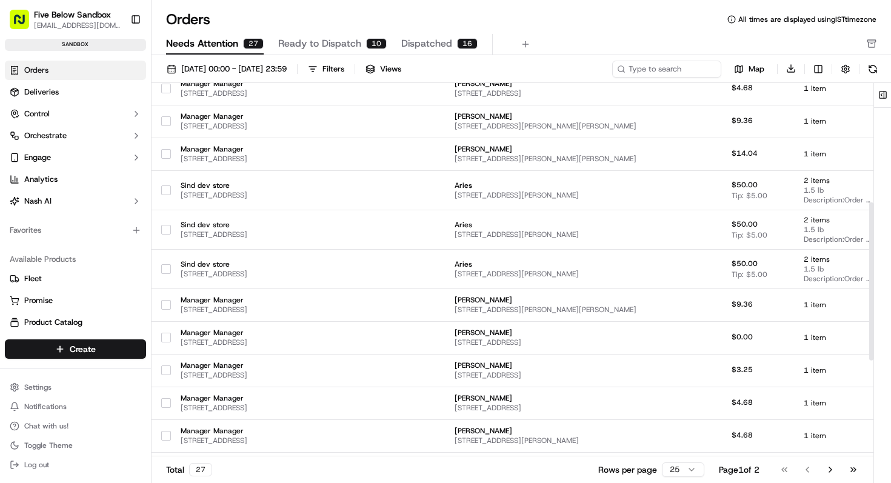
scroll to position [509, 0]
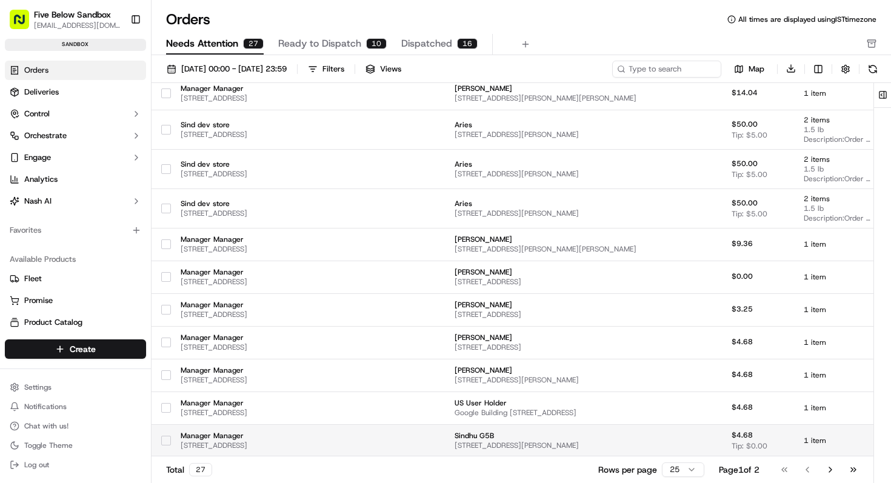
click at [527, 444] on span "[STREET_ADDRESS][PERSON_NAME]" at bounding box center [546, 446] width 182 height 10
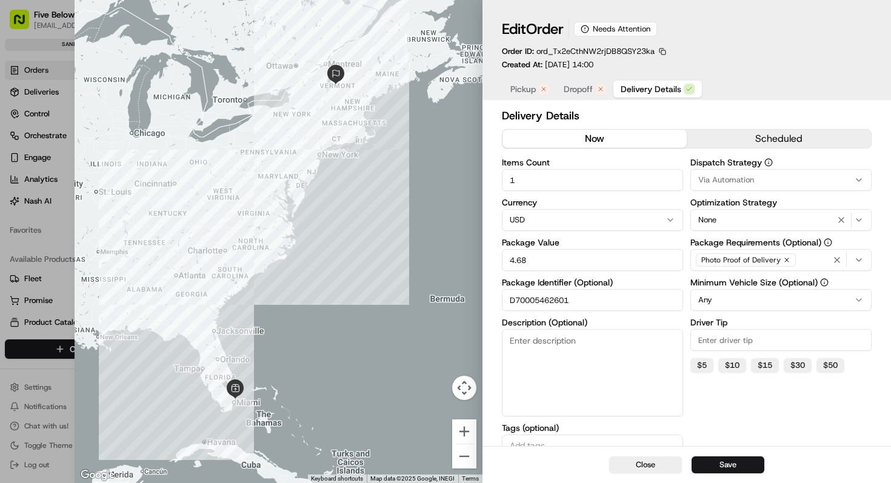
click at [526, 99] on div "Pickup Dropoff Delivery Details" at bounding box center [602, 89] width 201 height 22
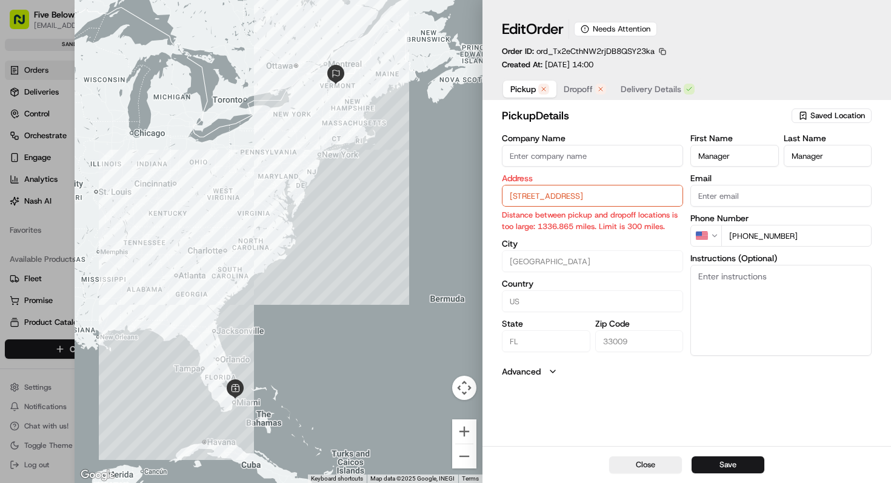
click at [521, 85] on span "Pickup" at bounding box center [522, 89] width 25 height 12
click at [556, 201] on input "[STREET_ADDRESS]" at bounding box center [592, 196] width 181 height 22
click at [596, 229] on div "[STREET_ADDRESS]" at bounding box center [593, 222] width 175 height 18
type input "[GEOGRAPHIC_DATA]"
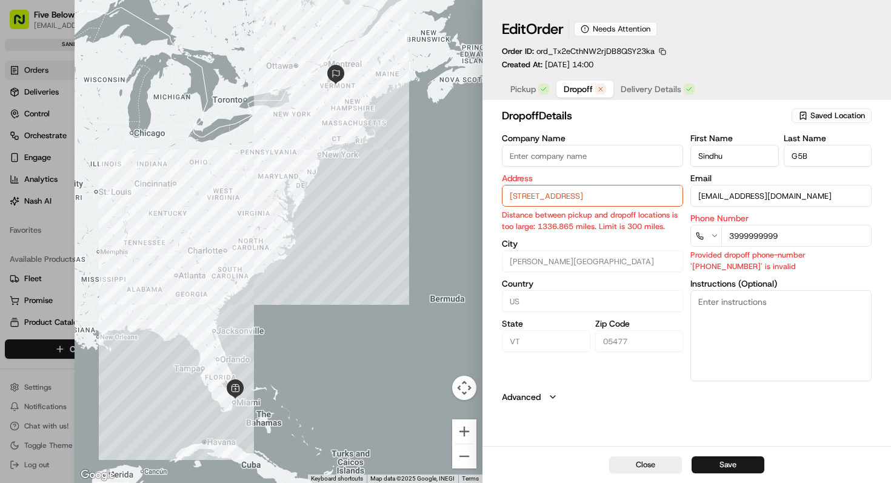
click at [576, 85] on span "Dropoff" at bounding box center [578, 89] width 29 height 12
click at [546, 192] on input "[STREET_ADDRESS]" at bounding box center [592, 196] width 181 height 22
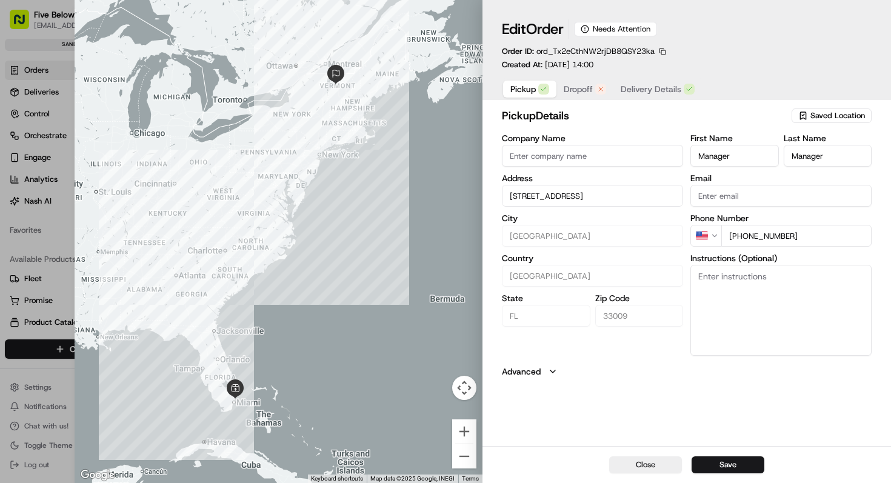
click at [522, 97] on button "Pickup" at bounding box center [529, 89] width 53 height 17
click at [527, 200] on input "[STREET_ADDRESS]" at bounding box center [592, 196] width 181 height 22
click at [576, 80] on div "Pickup Dropoff Delivery Details" at bounding box center [602, 89] width 201 height 22
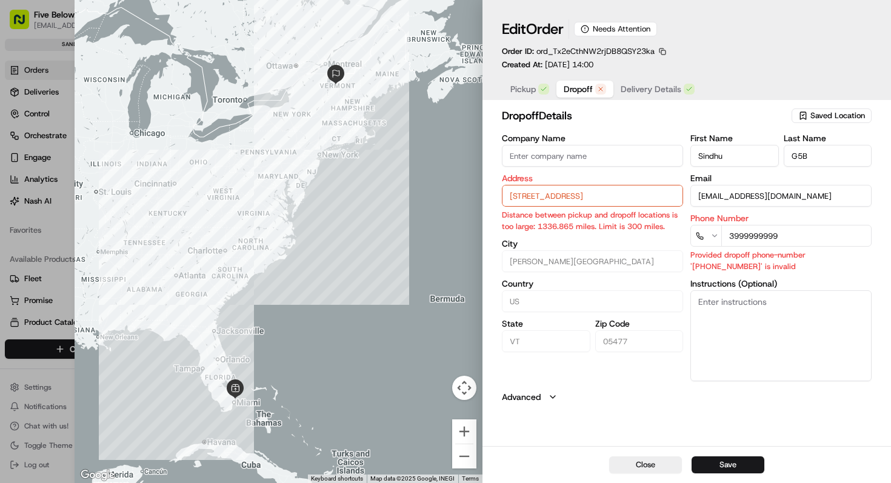
click at [576, 90] on span "Dropoff" at bounding box center [578, 89] width 29 height 12
click at [520, 203] on input "[STREET_ADDRESS]" at bounding box center [592, 196] width 181 height 22
paste input "40"
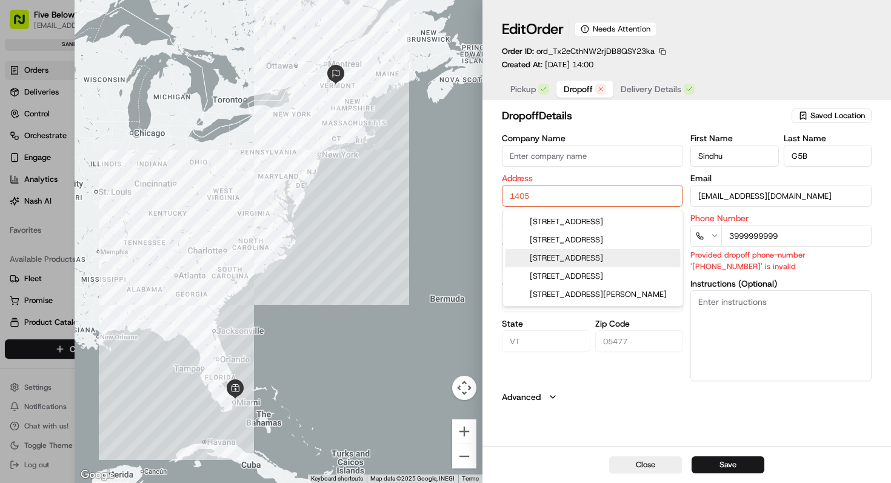
type input "1405"
click at [644, 467] on button "Close" at bounding box center [645, 465] width 73 height 17
type input "+1"
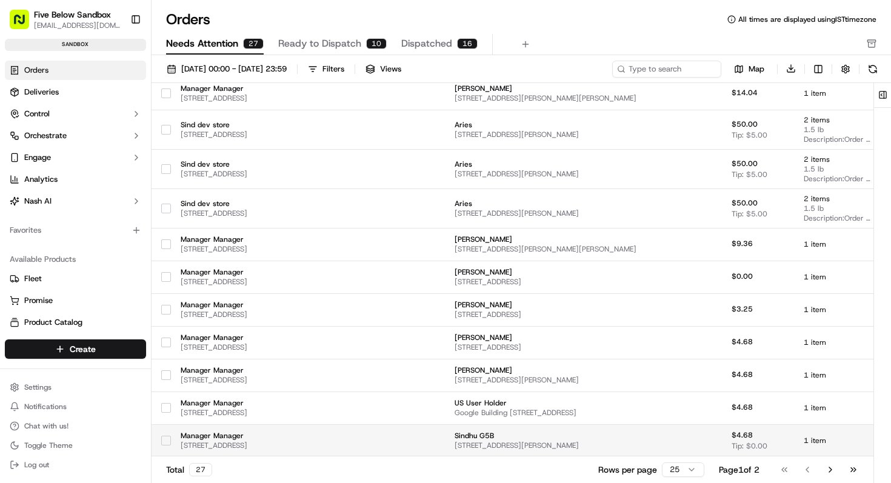
click at [507, 447] on span "[STREET_ADDRESS][PERSON_NAME]" at bounding box center [546, 446] width 182 height 10
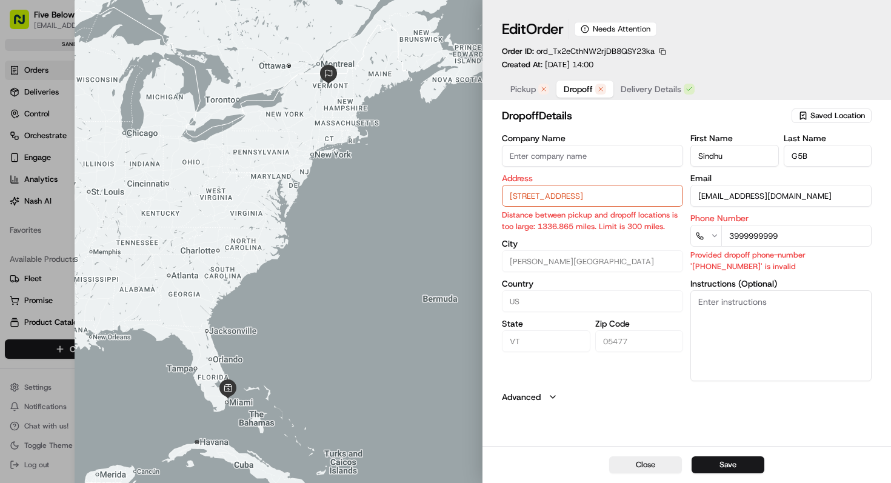
click at [517, 68] on p "Created At: [DATE] 14:00" at bounding box center [548, 64] width 92 height 11
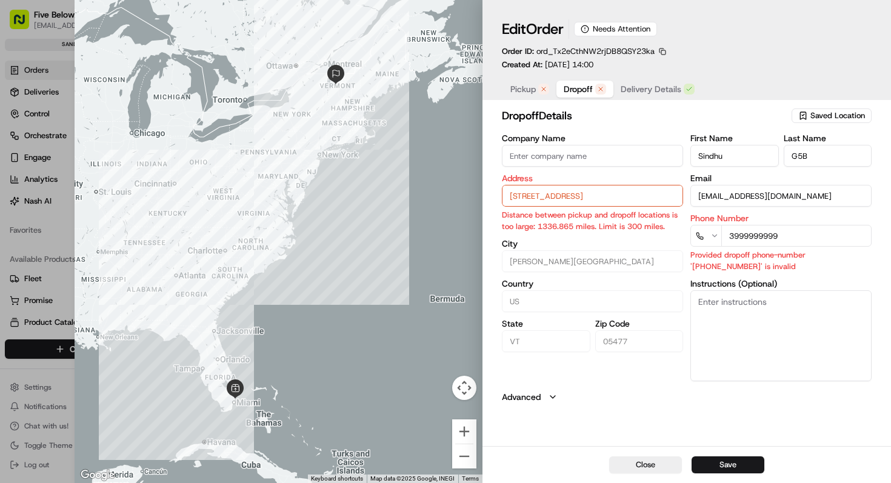
click at [524, 89] on span "Pickup" at bounding box center [522, 89] width 25 height 12
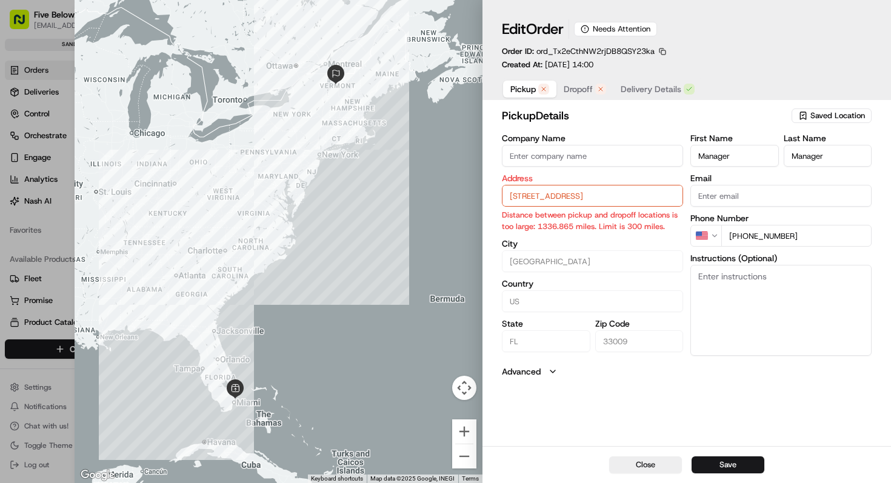
click at [575, 85] on span "Dropoff" at bounding box center [578, 89] width 29 height 12
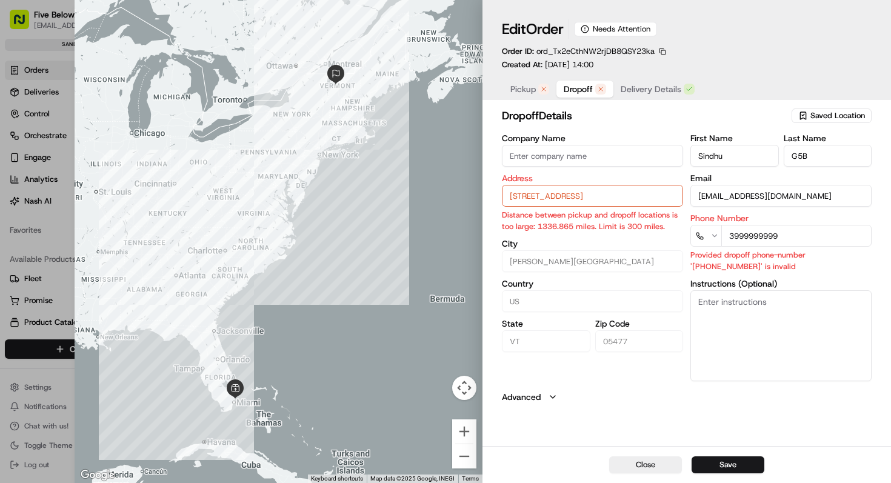
click at [519, 90] on span "Pickup" at bounding box center [522, 89] width 25 height 12
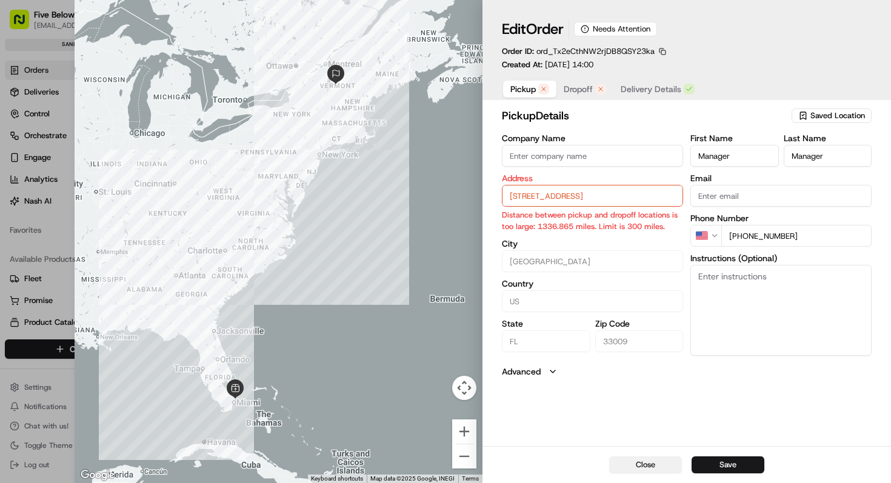
click at [633, 470] on button "Close" at bounding box center [645, 465] width 73 height 17
type input "+1"
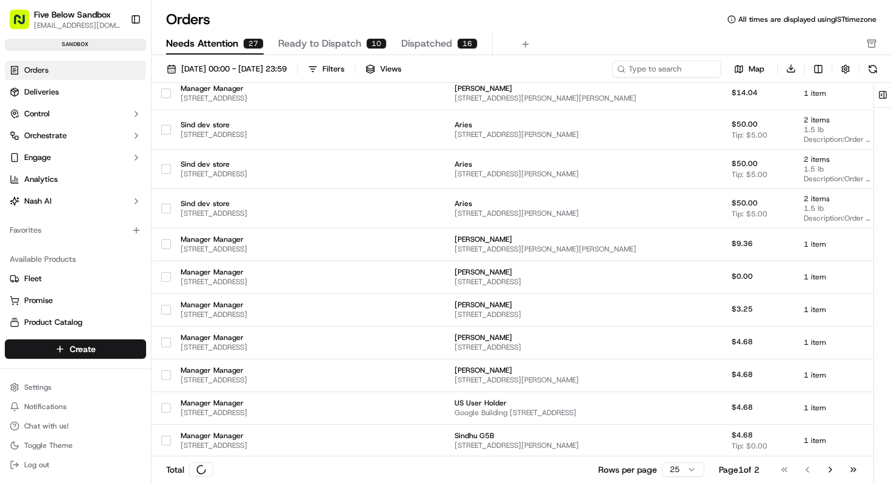
click at [460, 42] on div "16" at bounding box center [467, 43] width 21 height 11
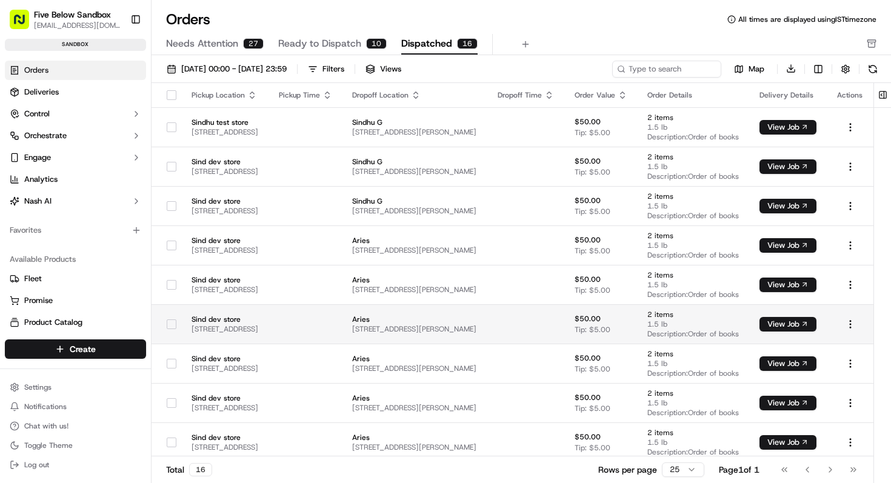
scroll to position [138, 0]
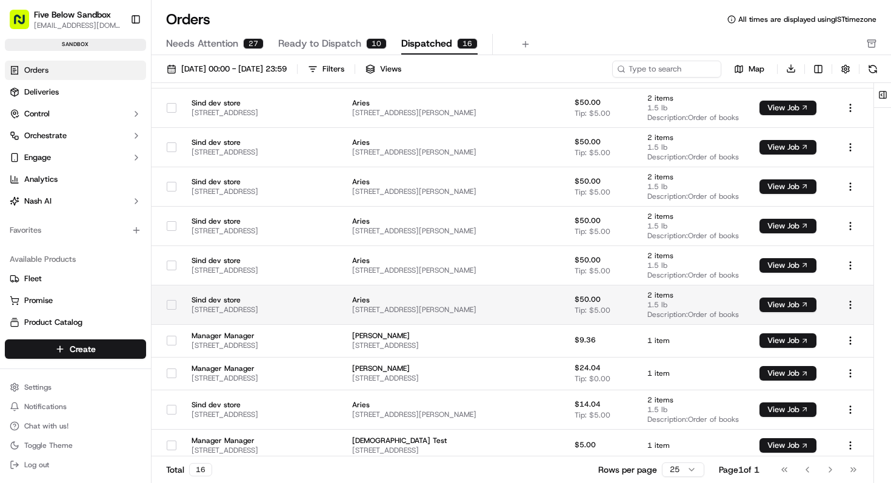
click at [343, 303] on td at bounding box center [305, 304] width 73 height 39
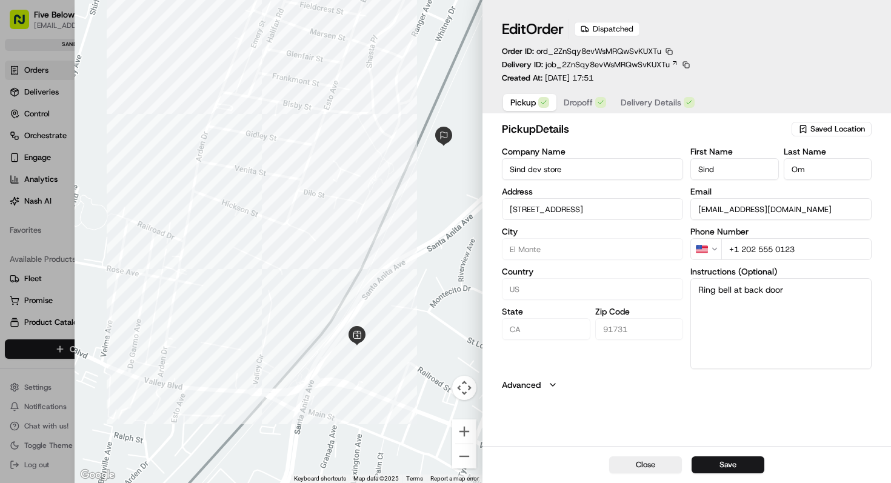
click at [576, 104] on span "Dropoff" at bounding box center [578, 102] width 29 height 12
click at [655, 457] on button "Close" at bounding box center [645, 465] width 73 height 17
type input "+1"
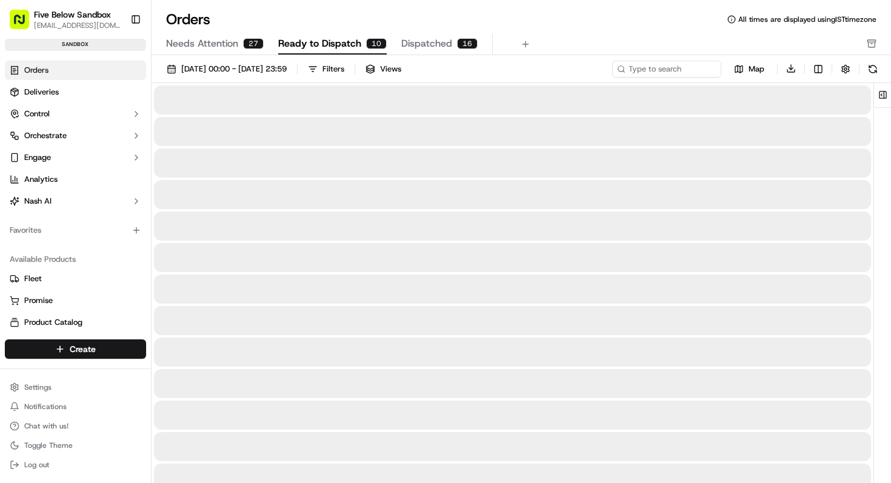
click at [335, 42] on span "Ready to Dispatch" at bounding box center [319, 43] width 83 height 15
click at [239, 41] on button "Needs Attention 27" at bounding box center [215, 44] width 98 height 21
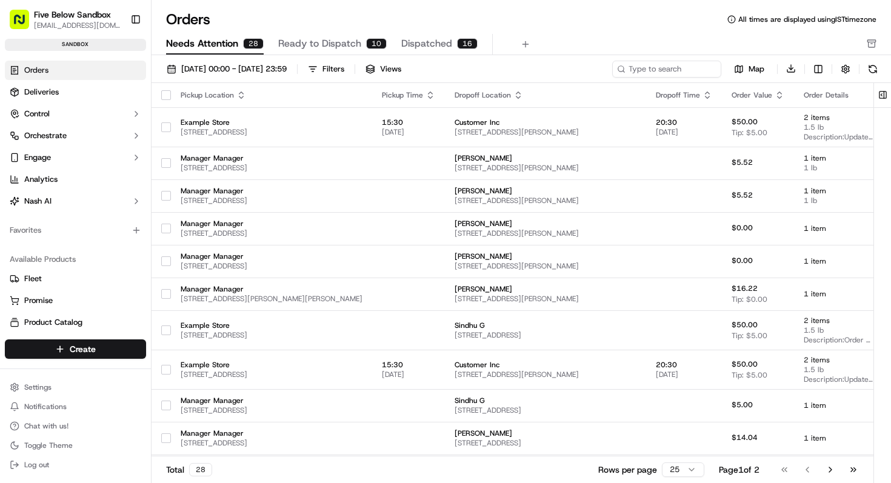
click at [337, 43] on span "Ready to Dispatch" at bounding box center [319, 43] width 83 height 15
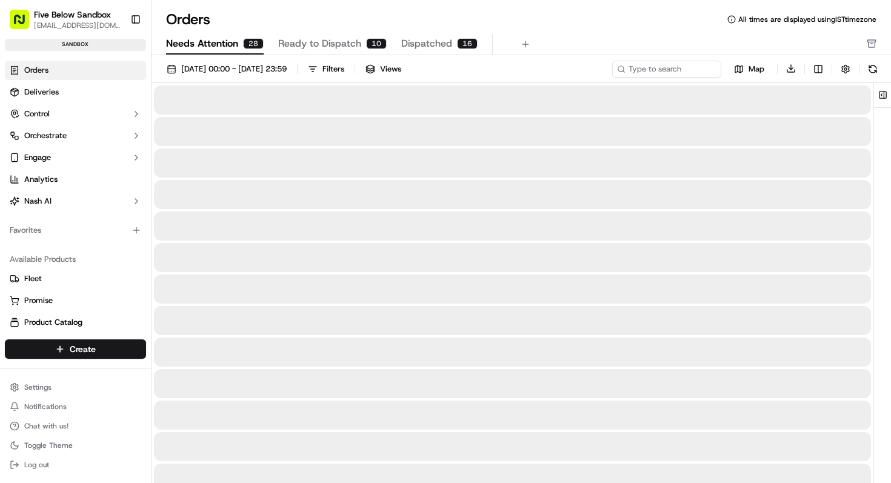
click at [228, 45] on span "Needs Attention" at bounding box center [202, 43] width 72 height 15
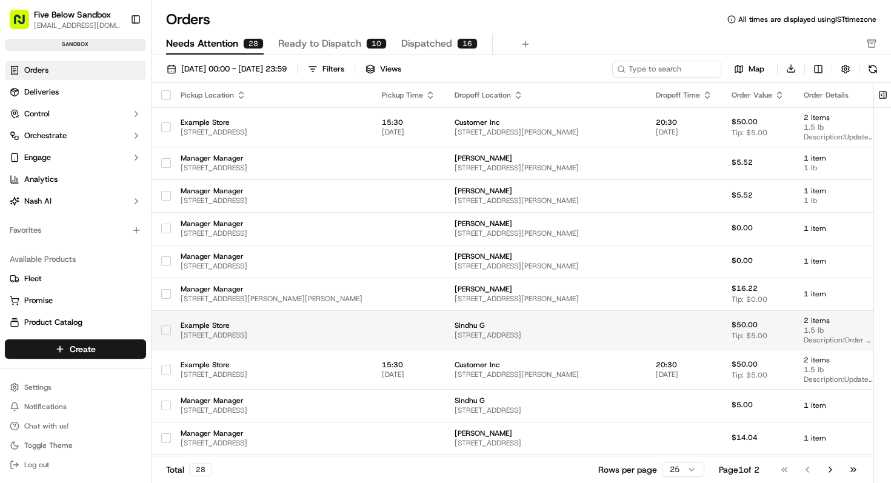
scroll to position [509, 0]
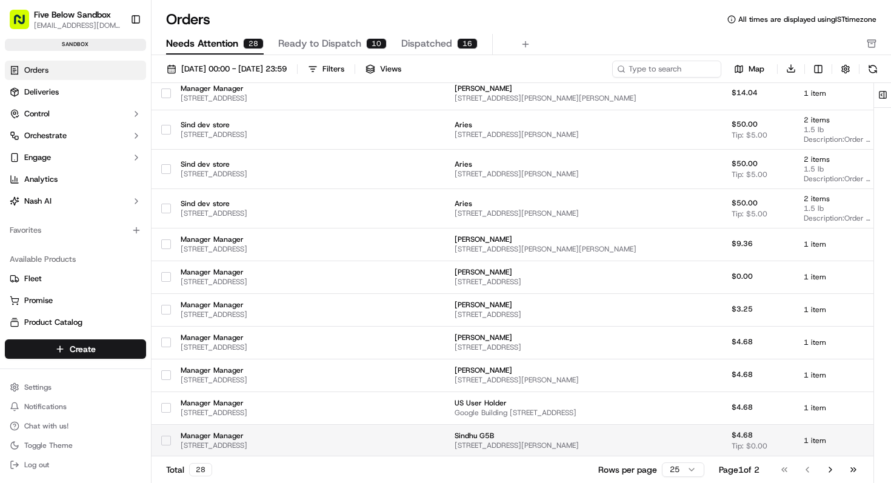
click at [518, 447] on span "[STREET_ADDRESS][PERSON_NAME]" at bounding box center [546, 446] width 182 height 10
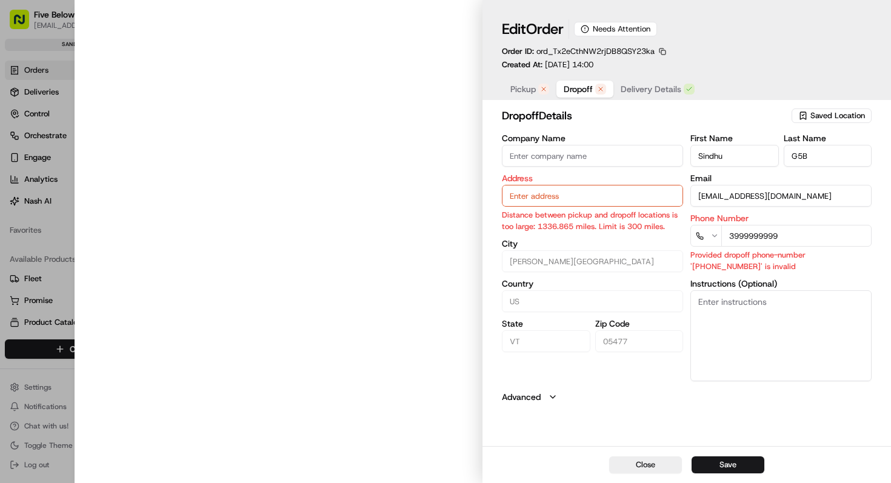
type input "[STREET_ADDRESS]"
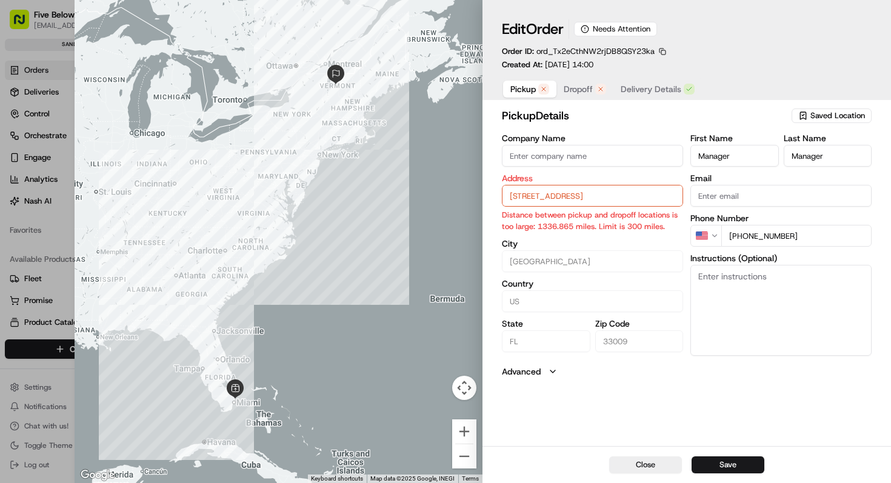
click at [517, 94] on span "Pickup" at bounding box center [522, 89] width 25 height 12
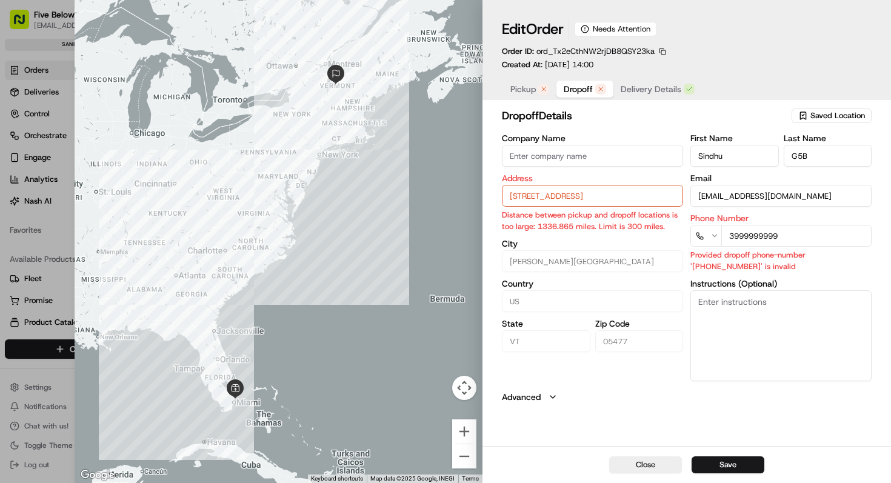
click at [585, 90] on span "Dropoff" at bounding box center [578, 89] width 29 height 12
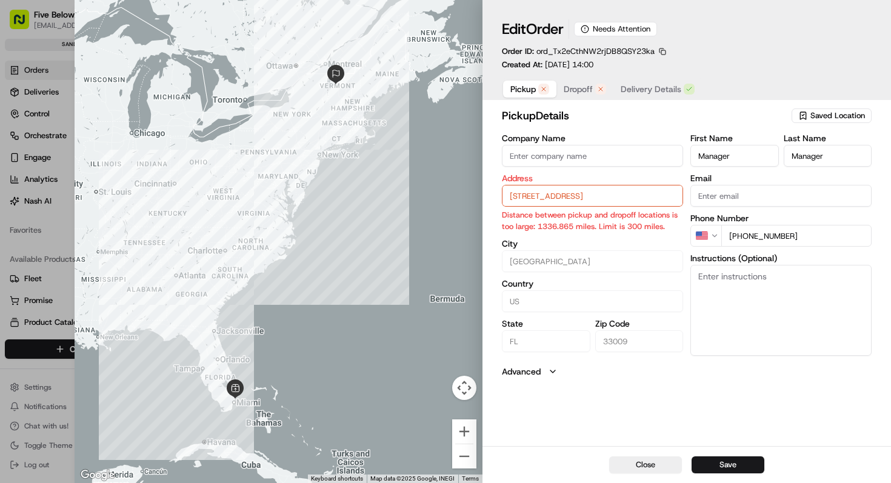
click at [521, 90] on span "Pickup" at bounding box center [522, 89] width 25 height 12
click at [628, 466] on button "Close" at bounding box center [645, 465] width 73 height 17
type input "+1"
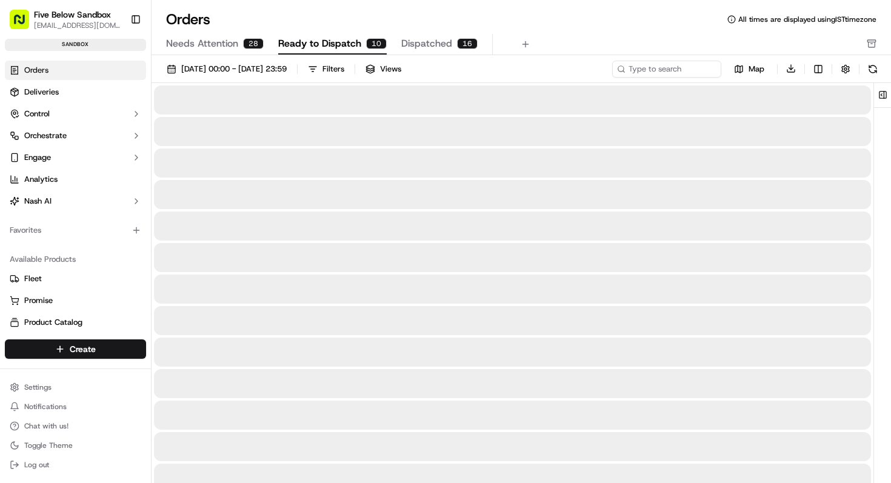
click at [329, 52] on button "Ready to Dispatch 10" at bounding box center [332, 44] width 109 height 21
click at [209, 47] on span "Needs Attention" at bounding box center [202, 43] width 72 height 15
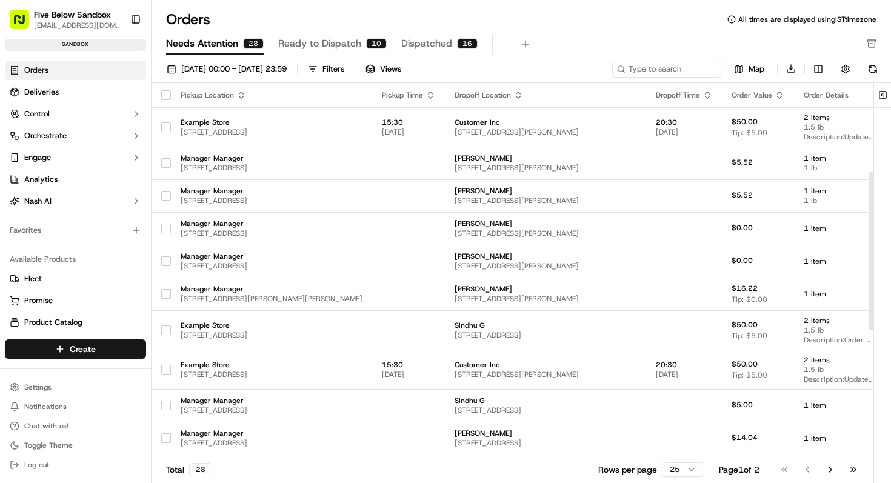
scroll to position [509, 0]
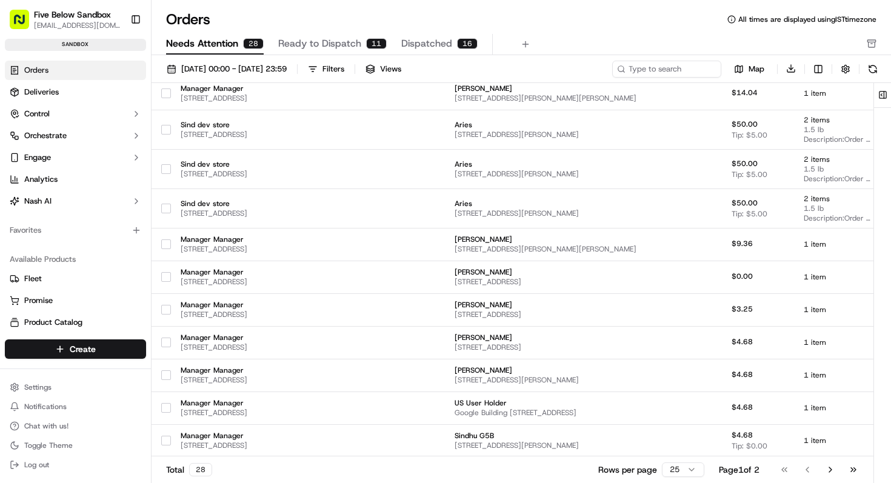
click at [332, 44] on span "Ready to Dispatch" at bounding box center [319, 43] width 83 height 15
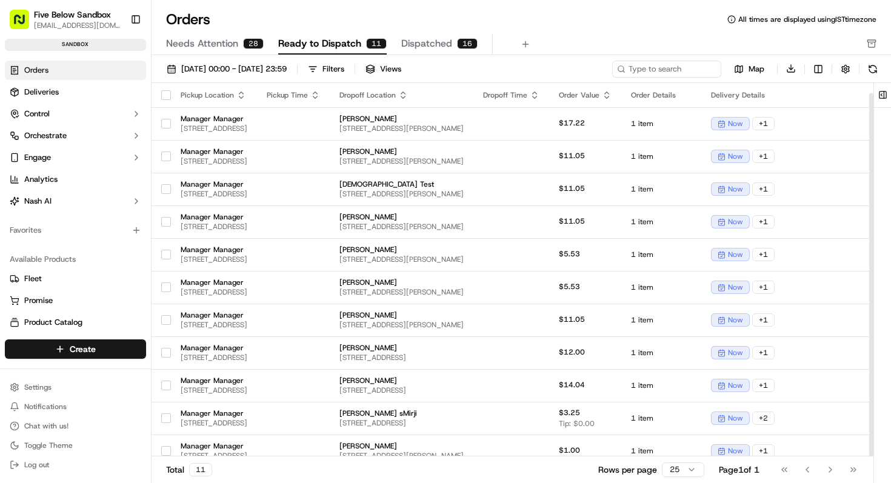
scroll to position [10, 0]
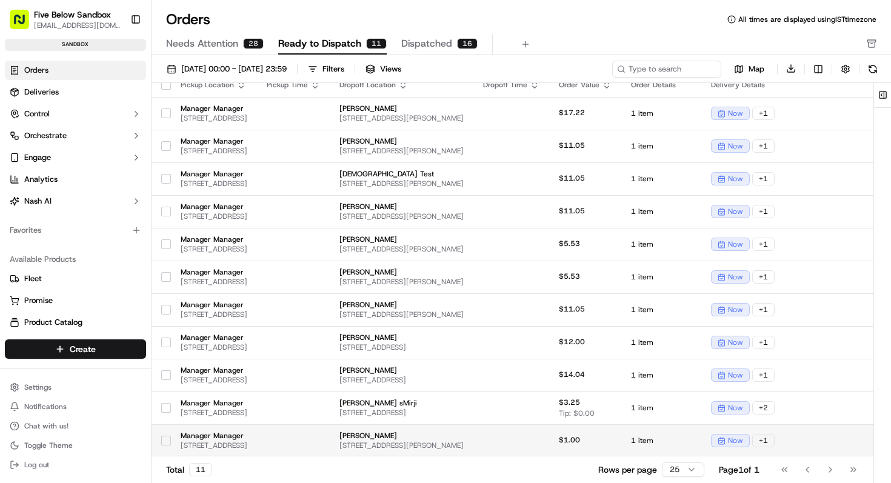
click at [464, 437] on span "[PERSON_NAME]" at bounding box center [402, 436] width 124 height 10
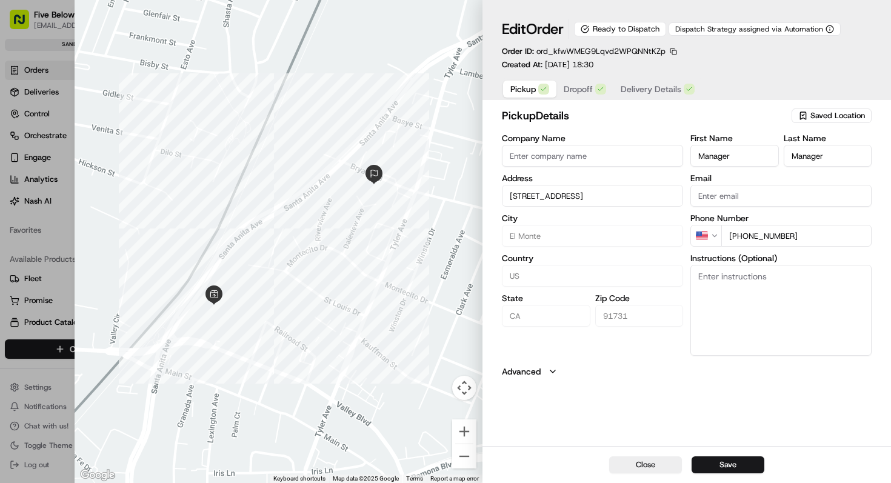
click at [661, 89] on span "Delivery Details" at bounding box center [651, 89] width 61 height 12
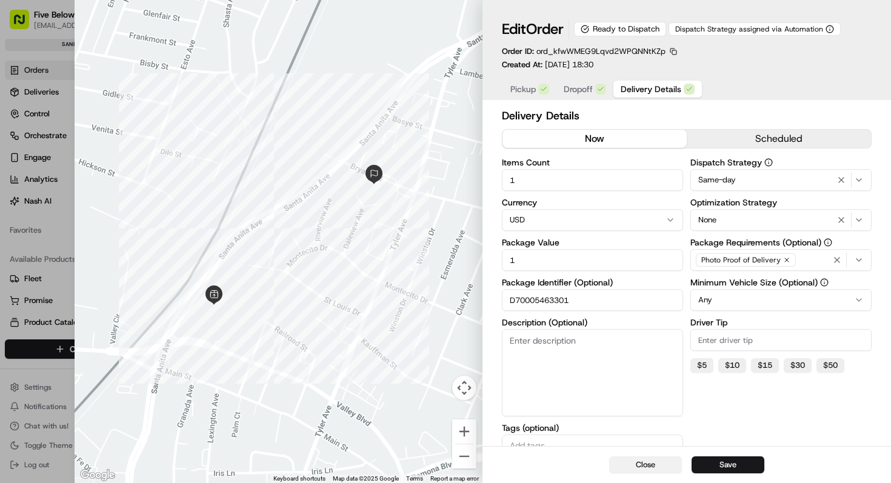
click at [641, 467] on button "Close" at bounding box center [645, 465] width 73 height 17
